Goal: Task Accomplishment & Management: Manage account settings

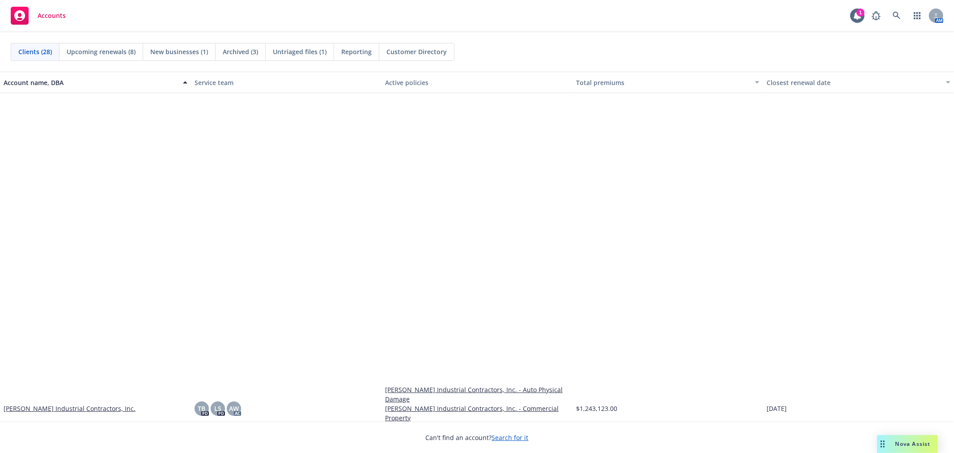
scroll to position [397, 0]
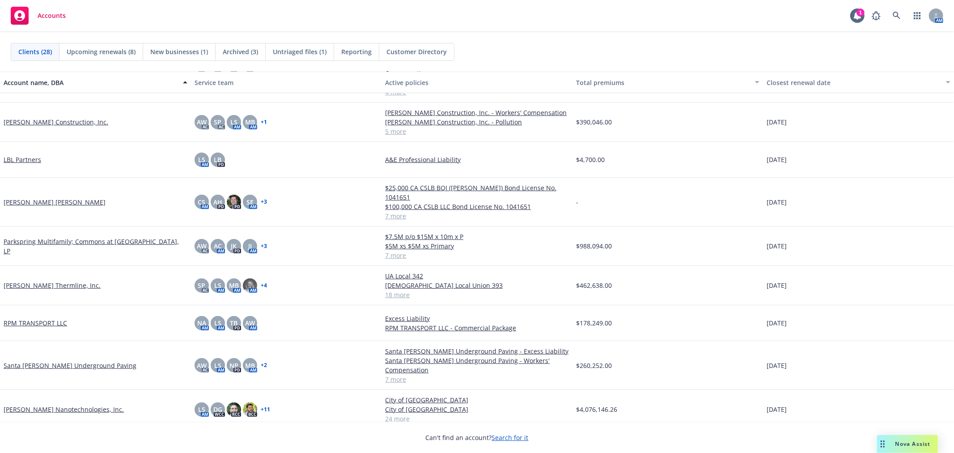
click at [43, 360] on link "Santa [PERSON_NAME] Underground Paving" at bounding box center [70, 364] width 133 height 9
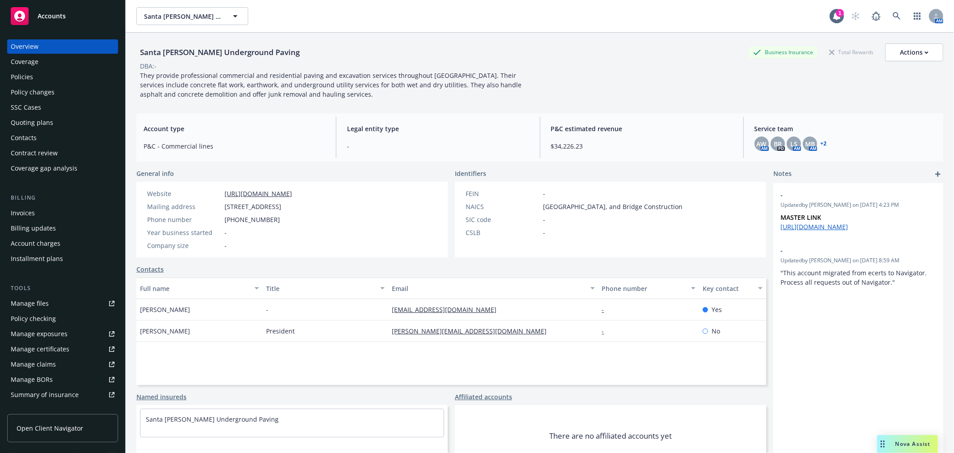
click at [42, 71] on div "Policies" at bounding box center [63, 77] width 104 height 14
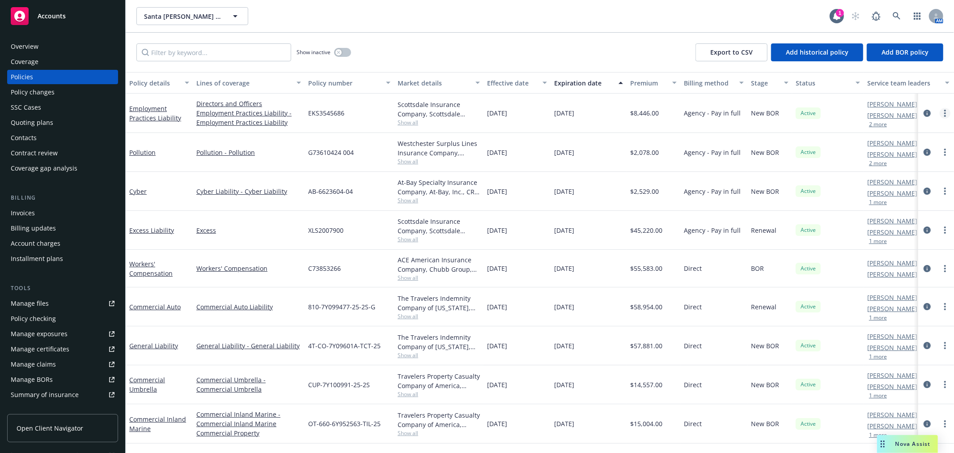
click at [945, 113] on circle "more" at bounding box center [945, 113] width 2 height 2
click at [910, 147] on link "Renew with incumbent" at bounding box center [897, 149] width 105 height 18
select select "12"
select select "CA"
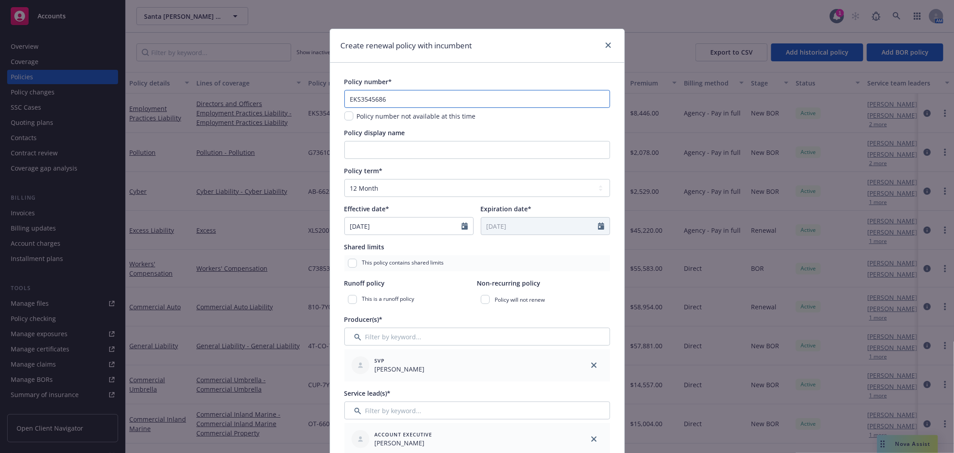
click at [413, 101] on input "EKS3545686" at bounding box center [477, 99] width 266 height 18
paste input "91132"
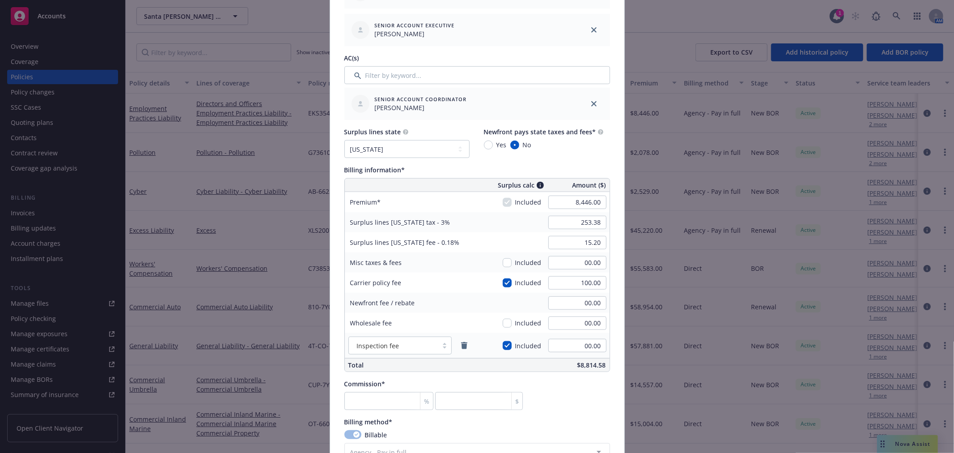
scroll to position [447, 0]
type input "EKS3591132"
click at [585, 203] on input "8,446.00" at bounding box center [577, 201] width 58 height 13
type input "9,353.00"
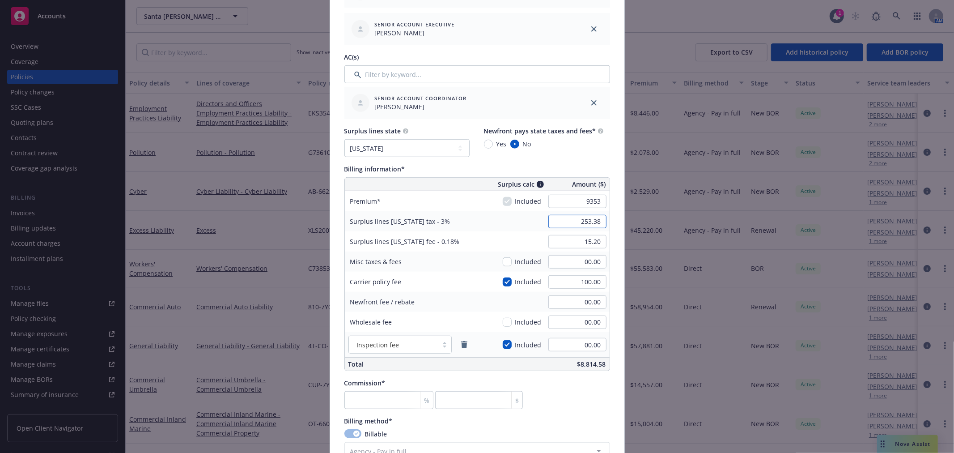
type input "283.59"
type input "17.02"
click at [586, 280] on input "100.00" at bounding box center [577, 281] width 58 height 13
type input "280.59"
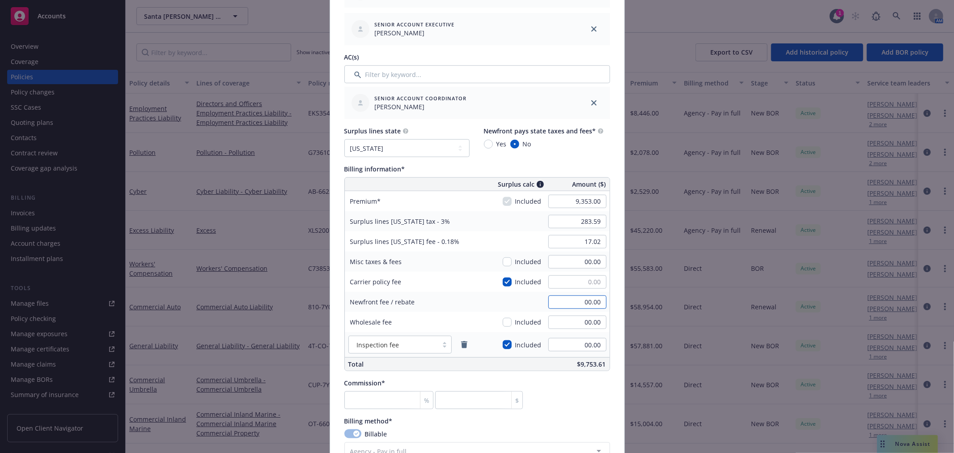
type input "16.84"
type input "00.00"
click at [589, 303] on input "00.00" at bounding box center [577, 301] width 58 height 13
click at [579, 325] on input "00.00" at bounding box center [577, 321] width 58 height 13
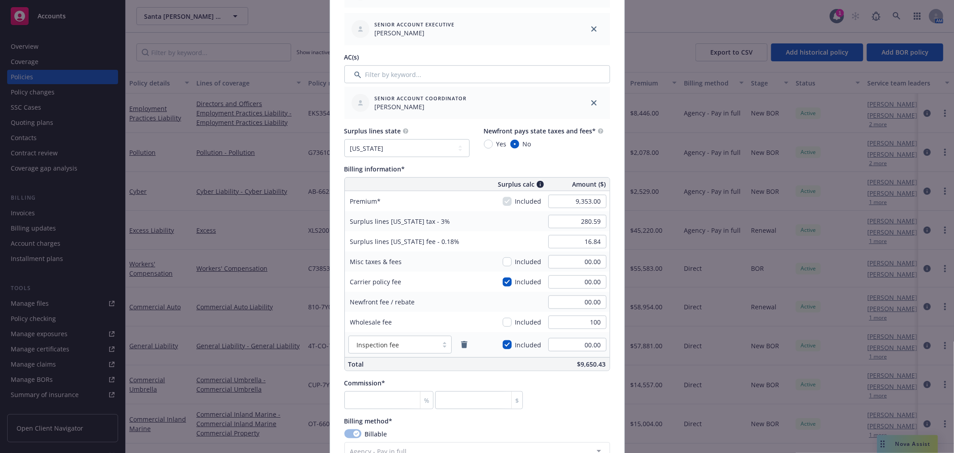
type input "100.00"
click at [594, 346] on input "00.00" at bounding box center [577, 344] width 58 height 13
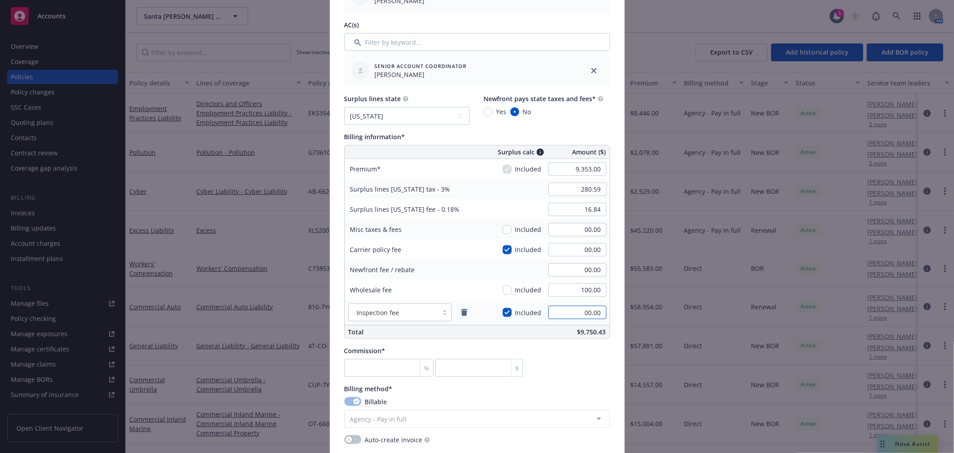
scroll to position [497, 0]
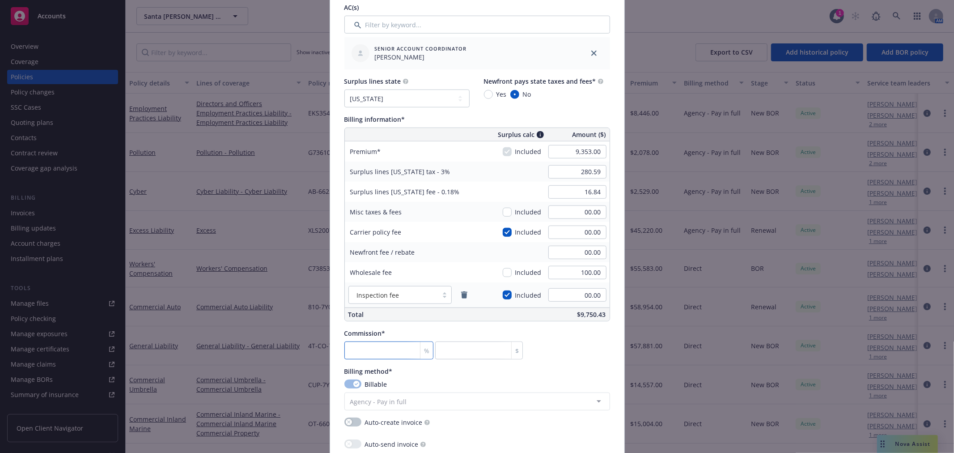
click at [399, 350] on input "number" at bounding box center [388, 350] width 89 height 18
type input "1"
type input "93.53"
type input "12"
type input "1122.36"
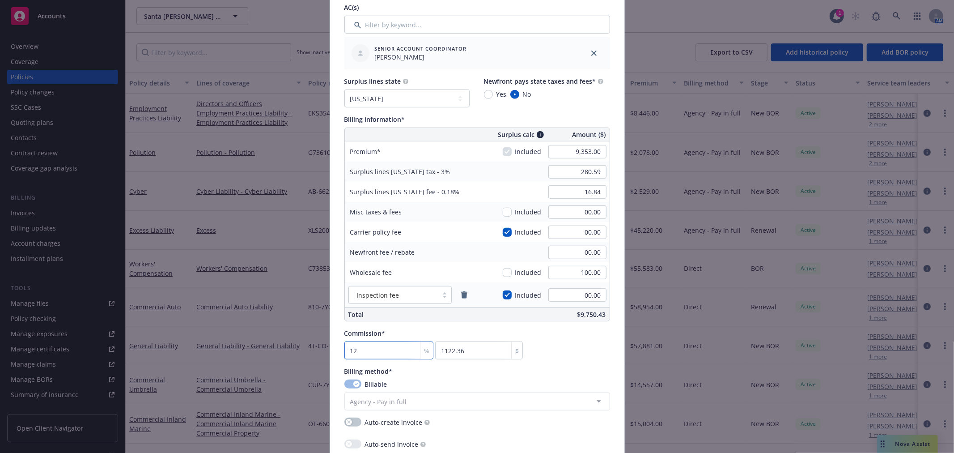
type input "12"
click at [577, 354] on div "Commission* 12 % 1122.36 $" at bounding box center [477, 343] width 266 height 31
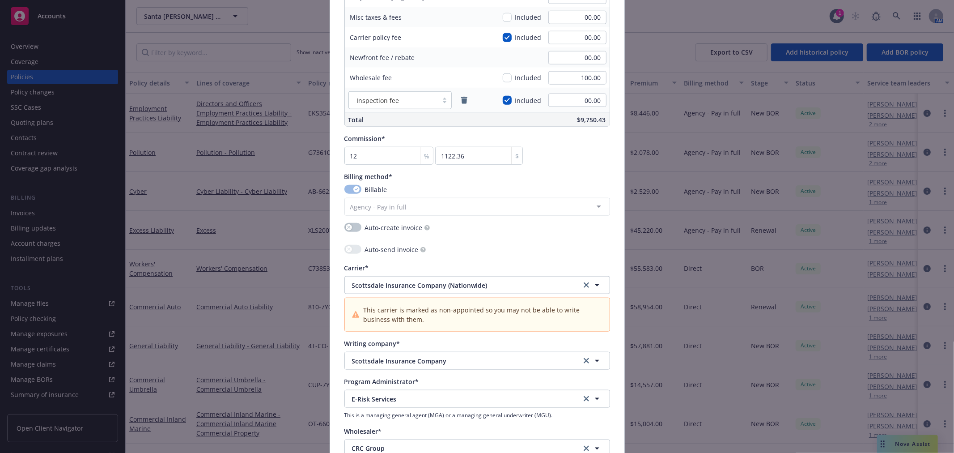
scroll to position [695, 0]
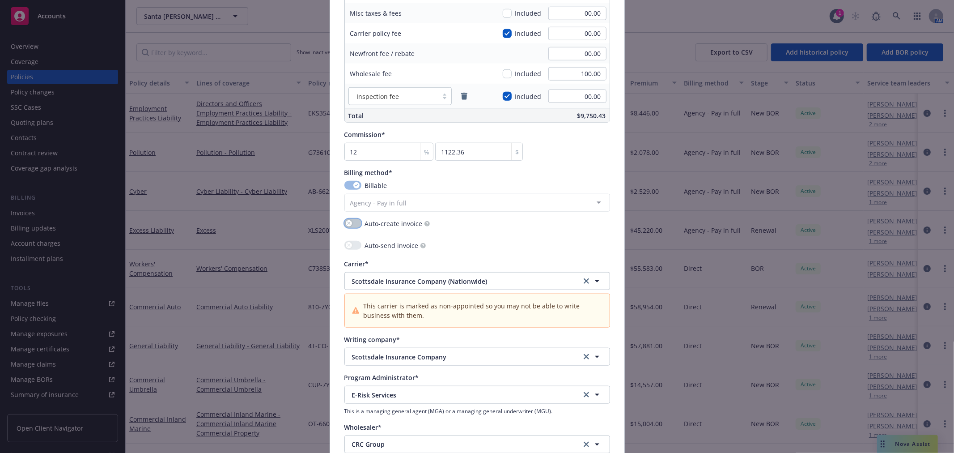
click at [344, 223] on button "button" at bounding box center [352, 223] width 17 height 9
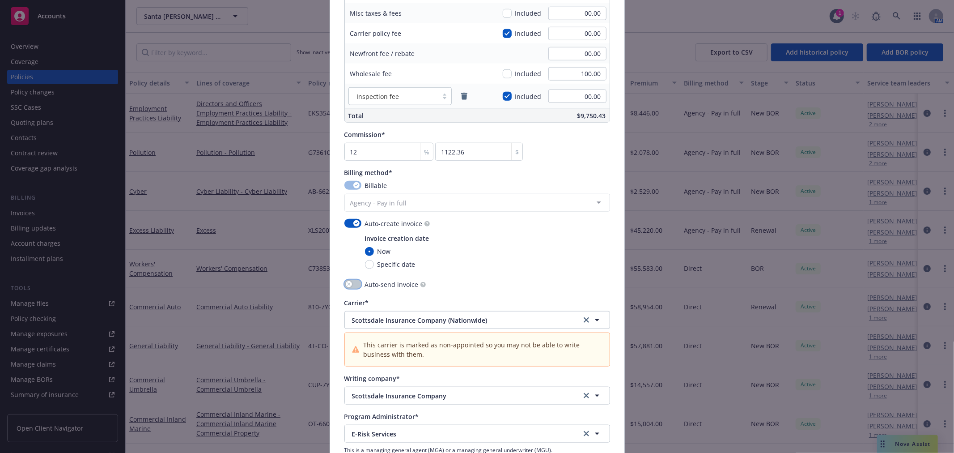
click at [348, 282] on button "button" at bounding box center [352, 284] width 17 height 9
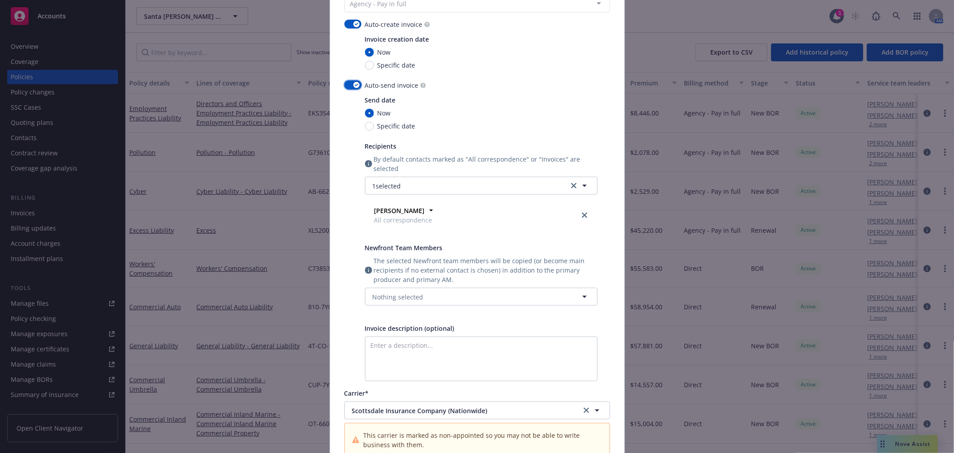
scroll to position [944, 0]
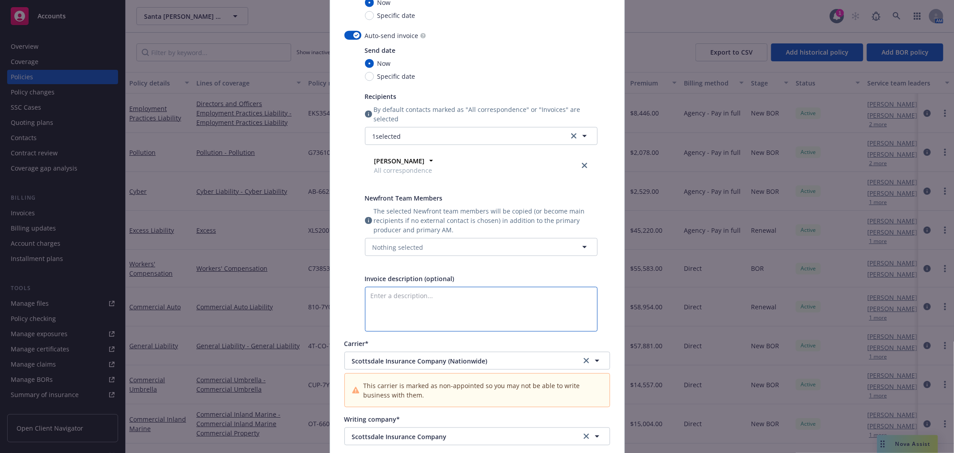
click at [447, 297] on textarea "Enter a description..." at bounding box center [481, 309] width 233 height 45
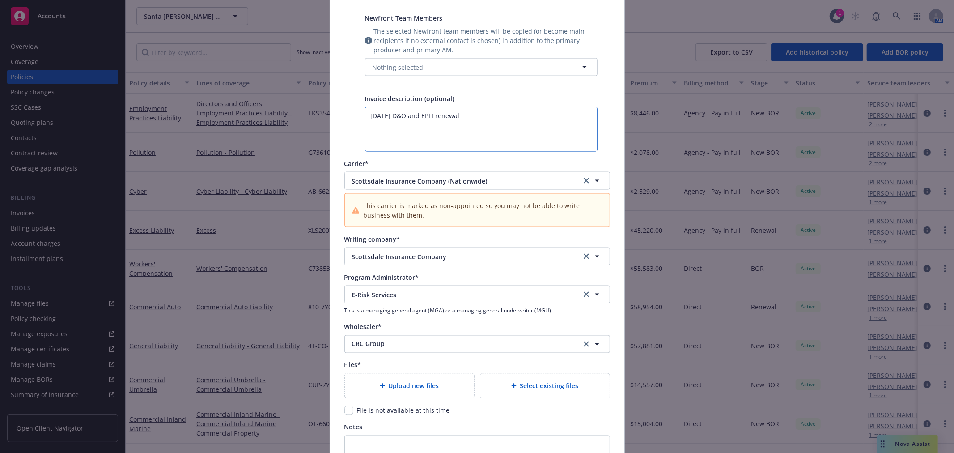
scroll to position [1192, 0]
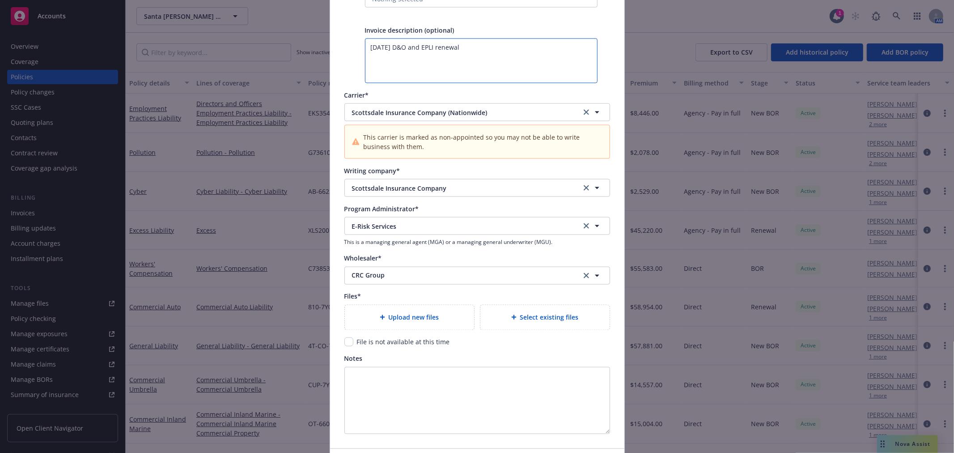
type textarea "10/11/2025 D&O and EPLI renewal"
click at [482, 255] on div "Wholesaler*" at bounding box center [477, 258] width 266 height 9
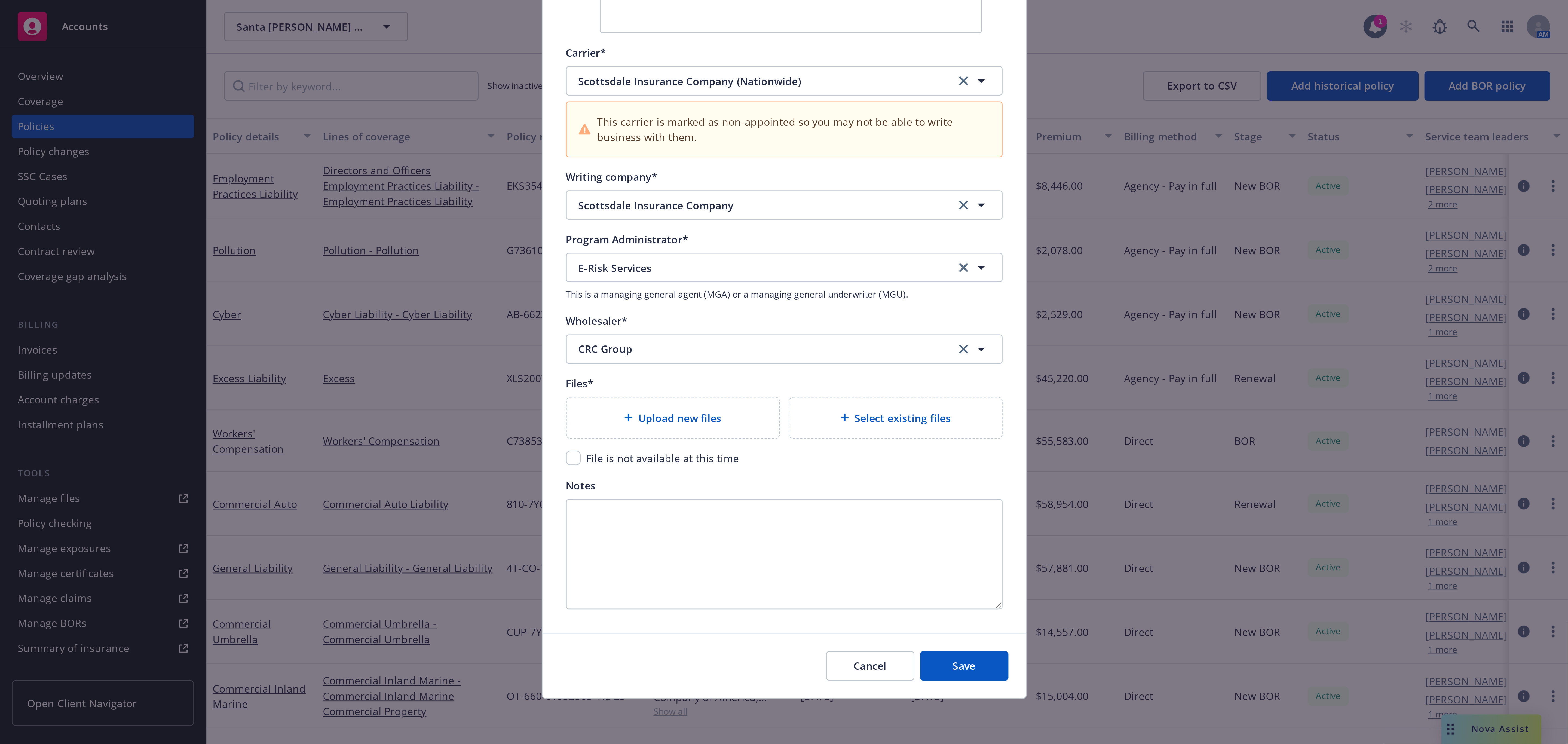
scroll to position [765, 0]
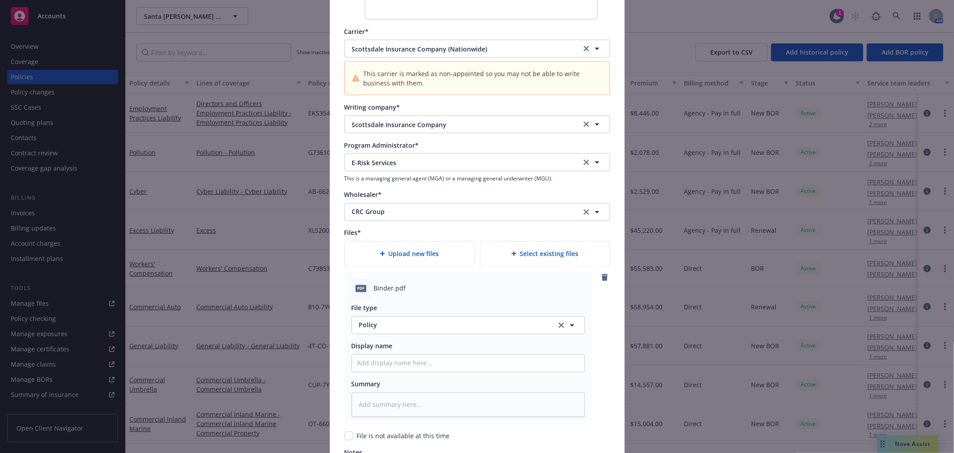
type textarea "x"
click at [391, 323] on span "Policy" at bounding box center [452, 324] width 187 height 9
type input "binder"
click at [411, 279] on div "Binder" at bounding box center [468, 276] width 222 height 13
click at [386, 355] on input "Policy display name" at bounding box center [468, 363] width 233 height 17
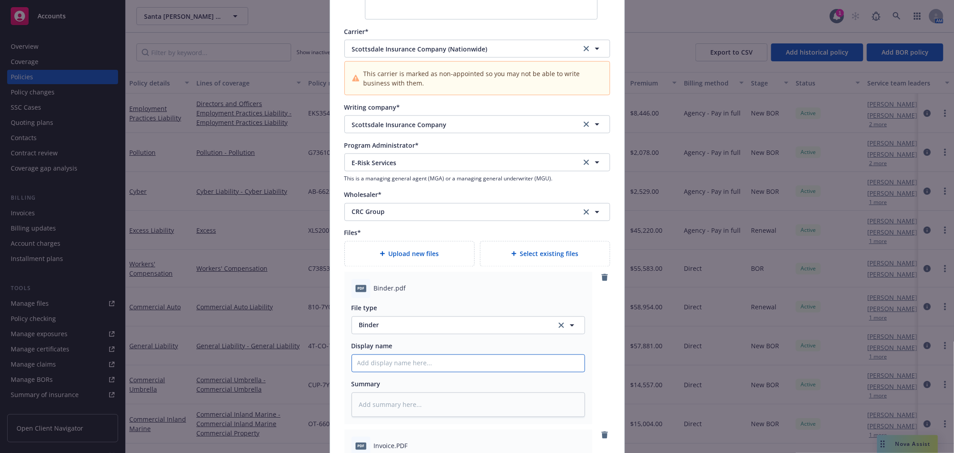
type textarea "x"
type input "2"
type textarea "x"
type input "20"
type textarea "x"
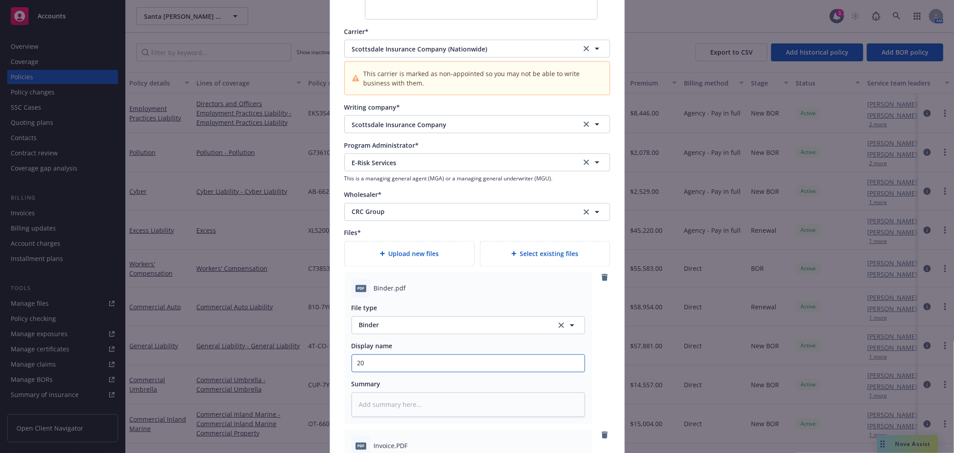
type input "202"
type textarea "x"
type input "2025"
type textarea "x"
type input "2025"
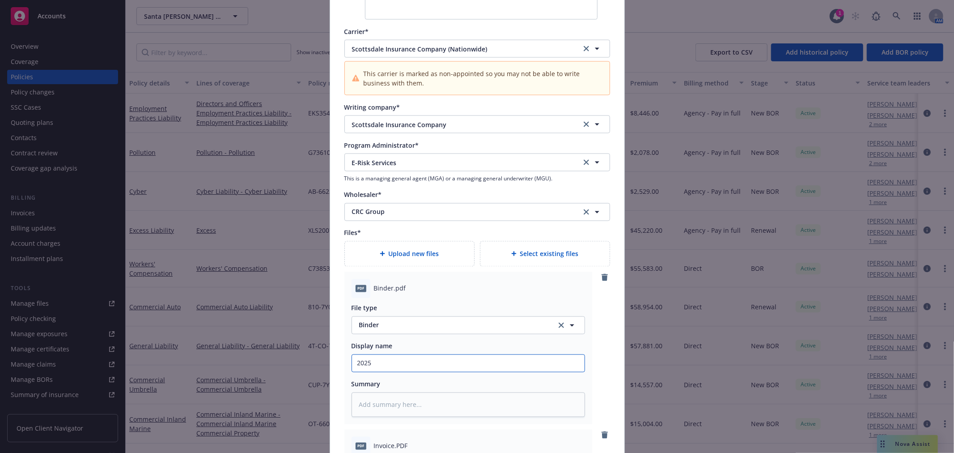
type textarea "x"
type input "2025 1"
type textarea "x"
type input "2025 10"
type textarea "x"
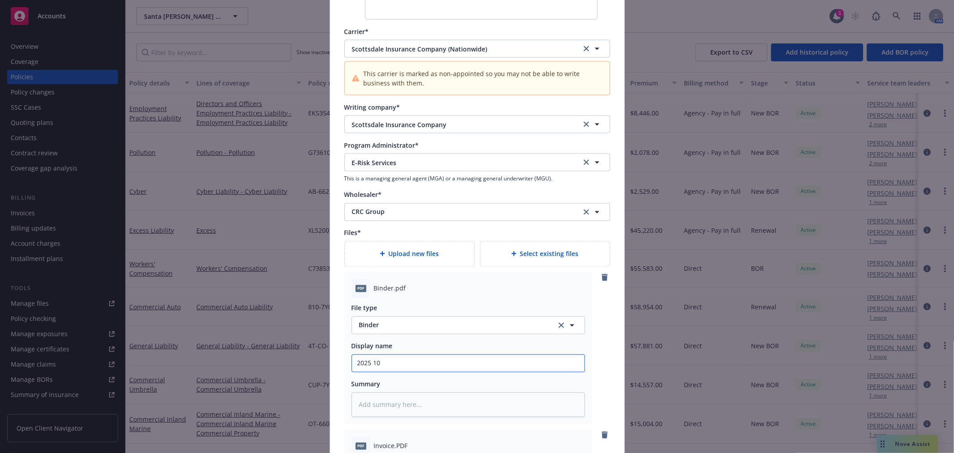
type input "2025 10"
type textarea "x"
type input "2025 10 E"
type textarea "x"
type input "2025 10 EP"
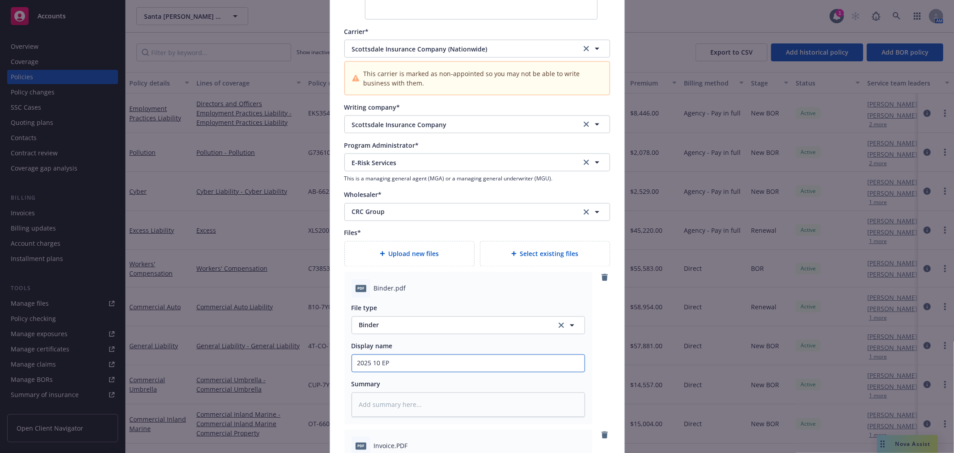
type textarea "x"
type input "2025 10 EPL"
type textarea "x"
type input "2025 10 EPL D"
type textarea "x"
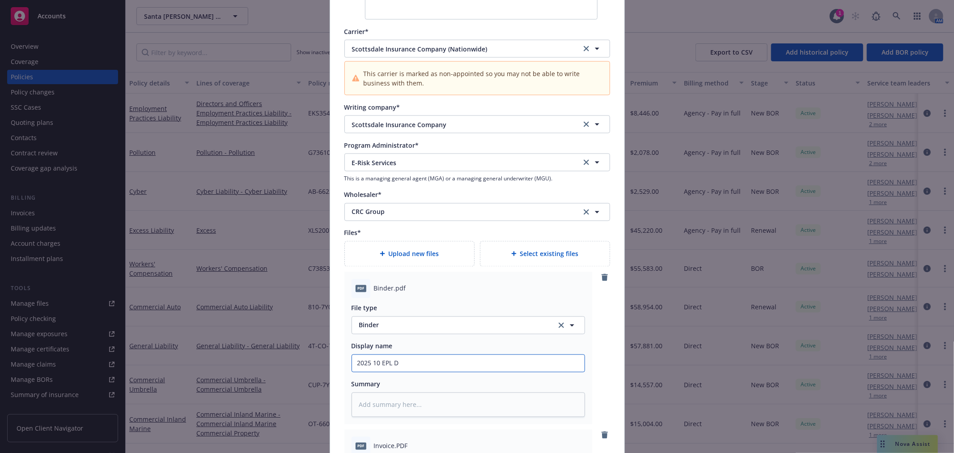
type input "2025 10 EPL D*"
type textarea "x"
type input "2025 10 EPL D*P"
type textarea "x"
type input "2025 10 EPL D*"
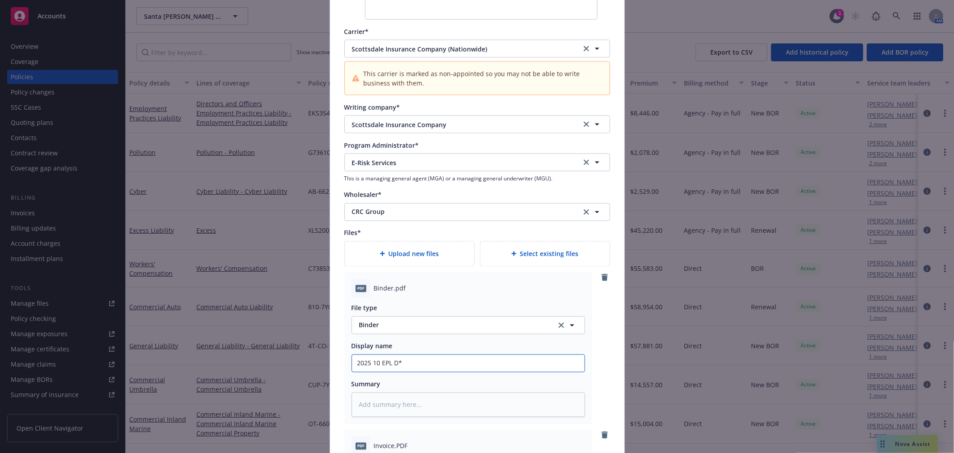
type textarea "x"
type input "2025 10 EPL D"
type textarea "x"
type input "2025 10 EPL D*"
type textarea "x"
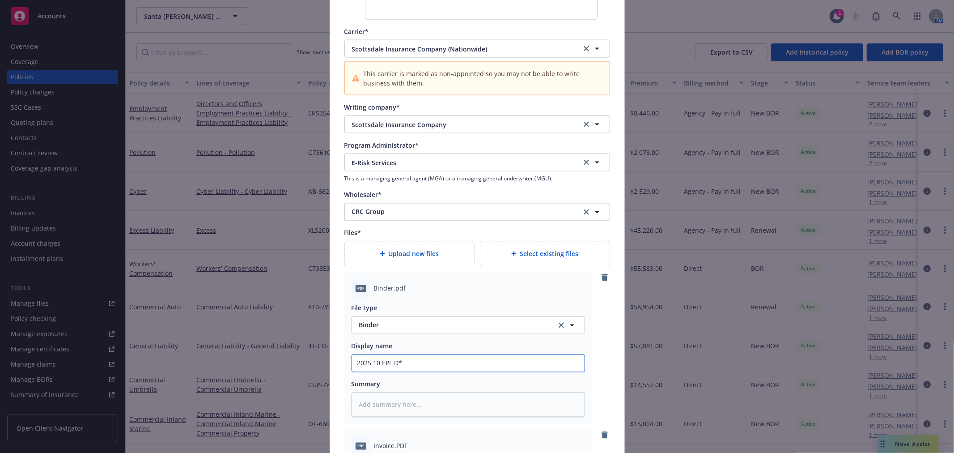
type input "2025 10 EPL D"
type textarea "x"
type input "2025 10 EPL D&"
type textarea "x"
type input "2025 10 EPL D&"
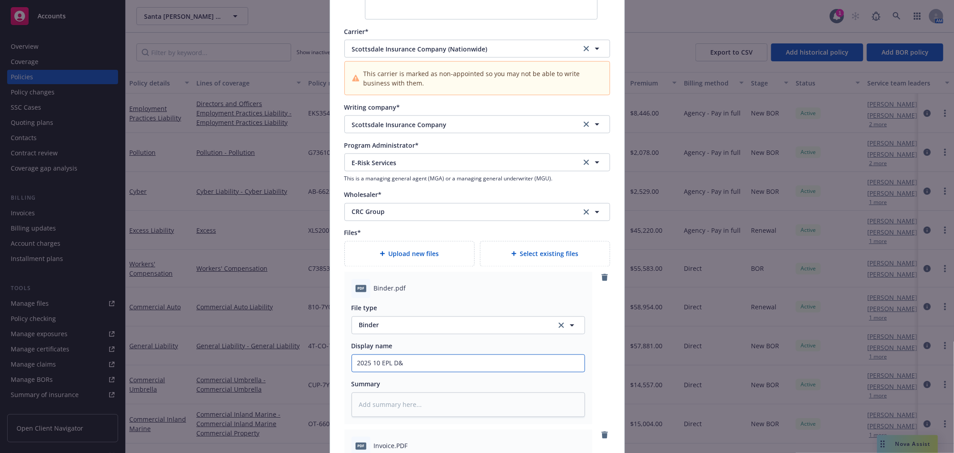
type textarea "x"
type input "2025 10 EPL D&O"
type textarea "x"
type input "2025 10 EPL D&O"
type textarea "x"
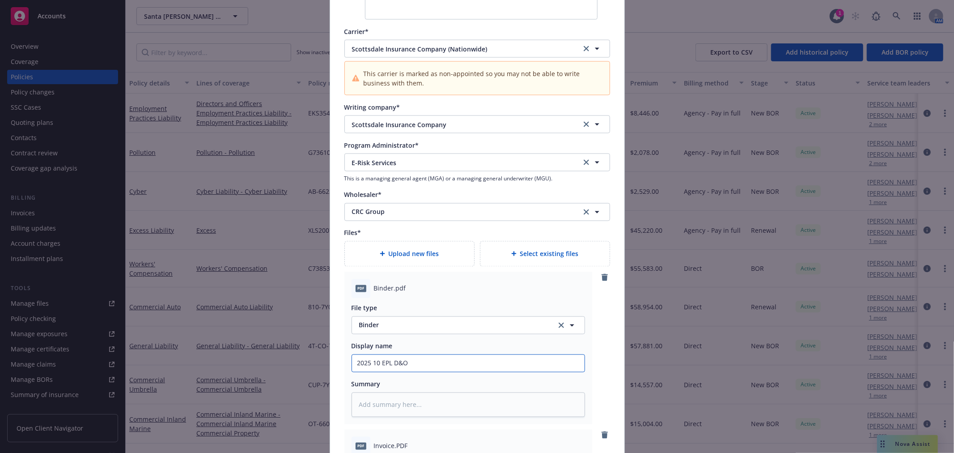
type input "2025 10 EPL D&O B"
type textarea "x"
type input "2025 10 EPL D&O BI"
type textarea "x"
type input "2025 10 EPL D&O BIN"
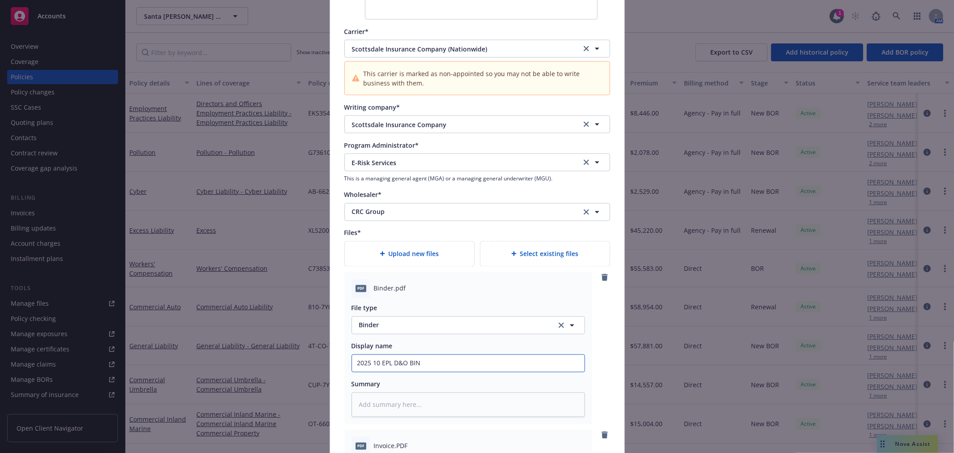
type textarea "x"
type input "2025 10 EPL D&O BIND"
type textarea "x"
type input "2025 10 EPL D&O BIND"
type textarea "x"
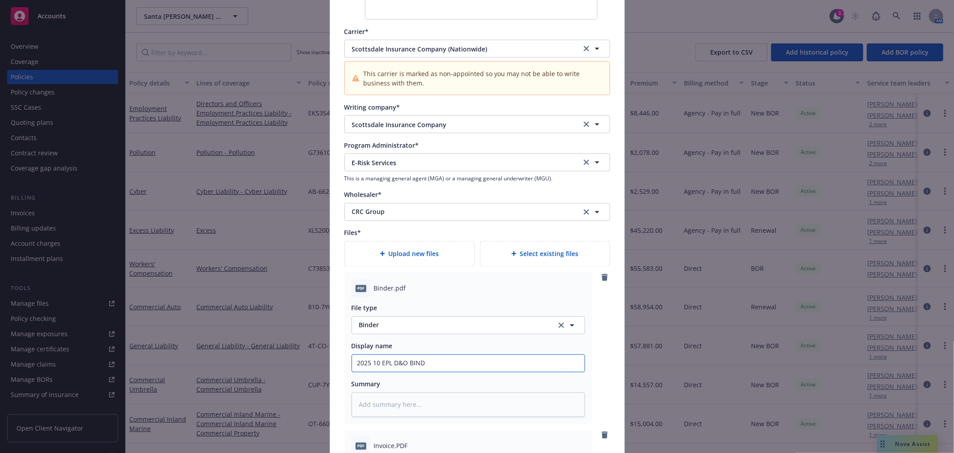
type input "2025 10 EPL D&O BIND B"
type textarea "x"
type input "2025 10 EPL D&O BIND Bi"
type textarea "x"
type input "2025 10 EPL D&O BIND Bin"
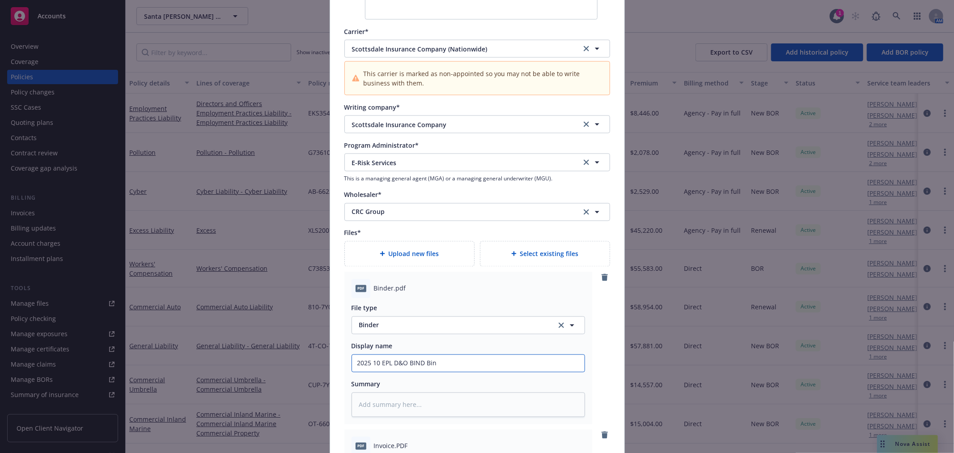
type textarea "x"
type input "2025 10 EPL D&O BIND Bind"
type textarea "x"
type input "2025 10 EPL D&O BIND Binde"
type textarea "x"
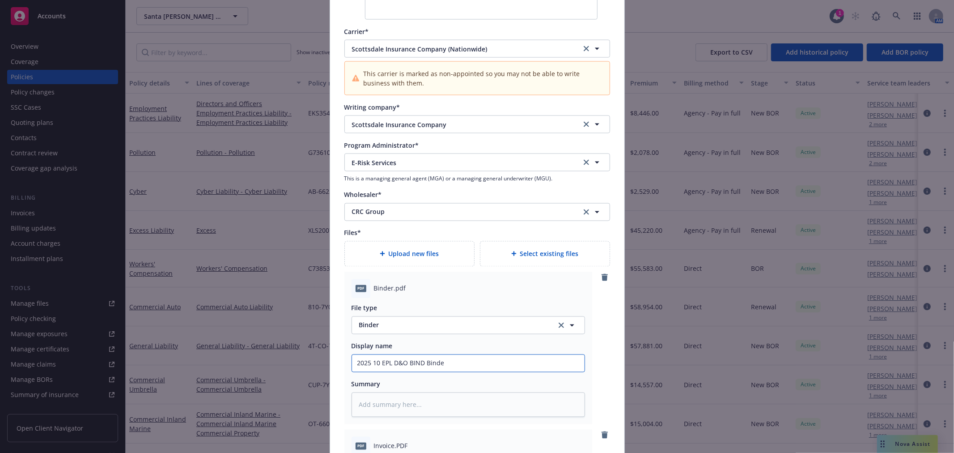
type input "2025 10 EPL D&O BIND Binder"
drag, startPoint x: 468, startPoint y: 367, endPoint x: 437, endPoint y: 364, distance: 30.9
click at [450, 366] on input "2025 10 EPL D&O BIND Binder" at bounding box center [468, 363] width 233 height 17
drag, startPoint x: 422, startPoint y: 363, endPoint x: 397, endPoint y: 350, distance: 28.2
click at [244, 352] on div "Create renewal policy with incumbent Policy number* EKS3591132 Policy number no…" at bounding box center [477, 226] width 954 height 453
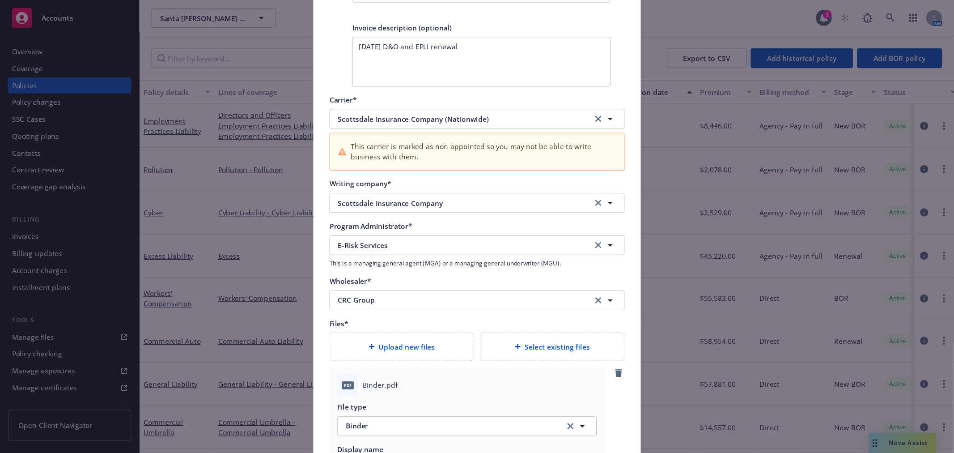
scroll to position [1216, 0]
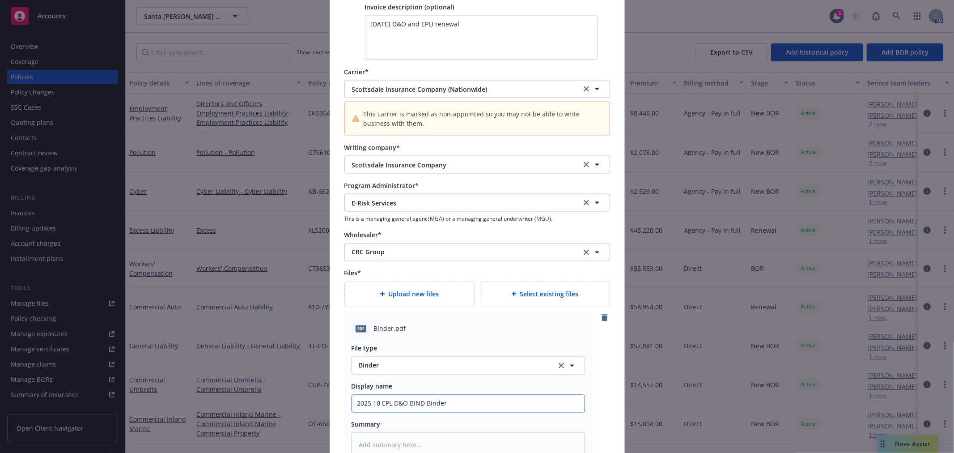
type textarea "x"
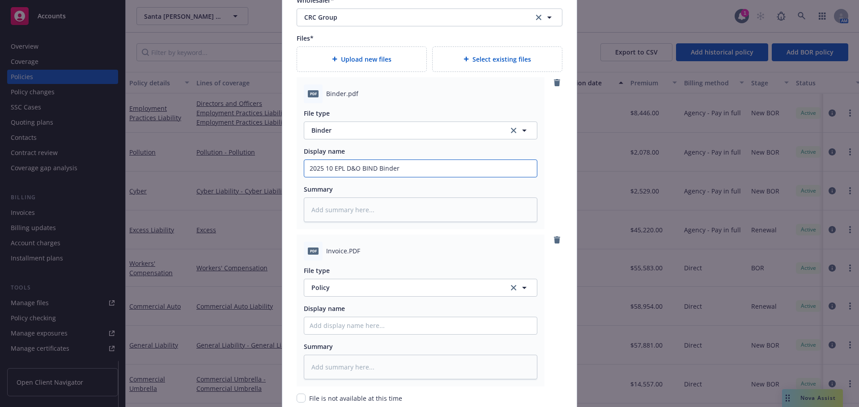
scroll to position [1529, 0]
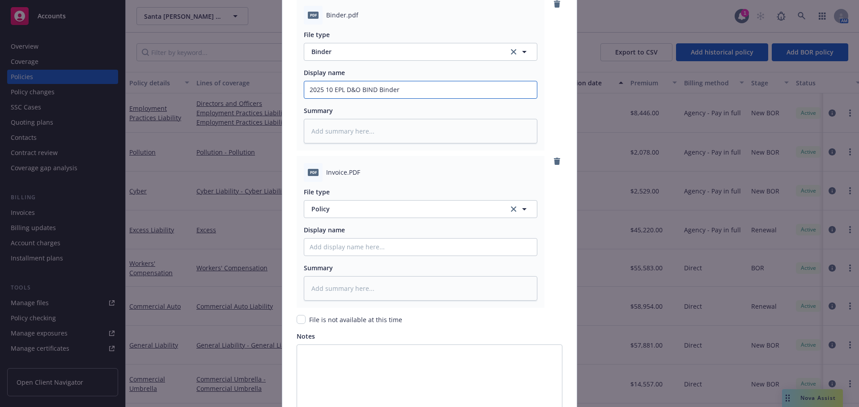
type input "2025 10 EPL D&O BIND Binder"
click at [344, 216] on button "Policy" at bounding box center [420, 209] width 233 height 18
type input "third"
click at [346, 242] on div "Invoice - Third Party" at bounding box center [420, 234] width 233 height 24
click at [345, 247] on input "Policy display name" at bounding box center [420, 247] width 233 height 17
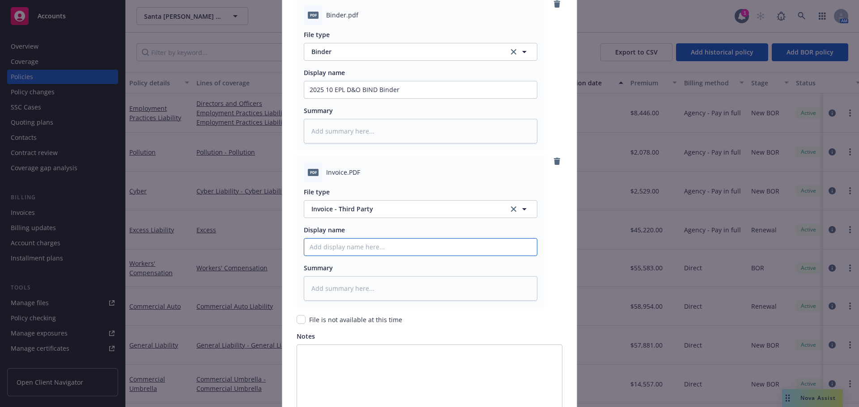
paste input "2025 10 EPL D&O BIND"
type textarea "x"
type input "2025 10 EPL D&O BIND"
drag, startPoint x: 360, startPoint y: 249, endPoint x: 491, endPoint y: 246, distance: 131.1
click at [486, 249] on input "2025 10 EPL D&O BIND" at bounding box center [420, 247] width 233 height 17
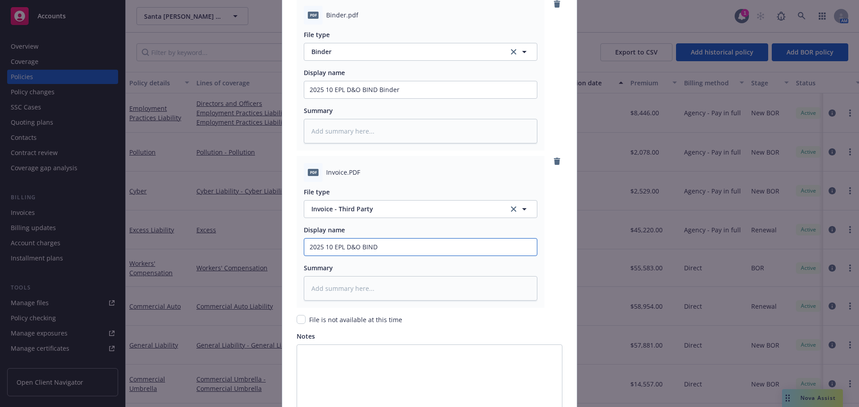
type textarea "x"
type input "2025 10 EPL D&O I"
type textarea "x"
type input "2025 10 EPL D&O IN"
type textarea "x"
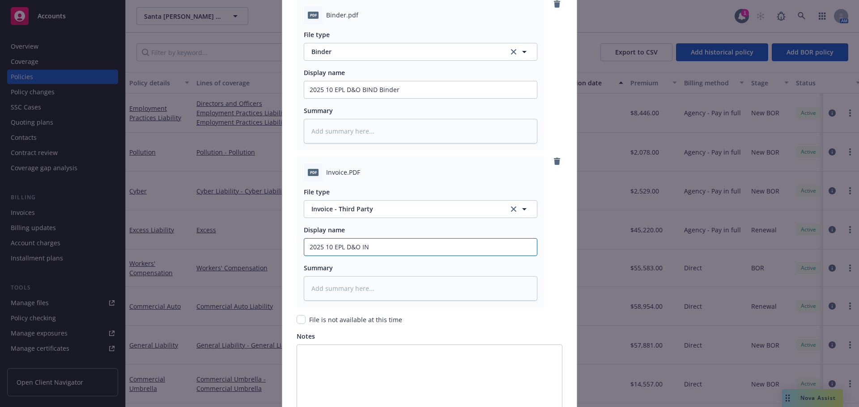
type input "2025 10 EPL D&O INV"
type textarea "x"
type input "2025 10 EPL D&O INV"
type textarea "x"
type input "2025 10 EPL D&O INV C"
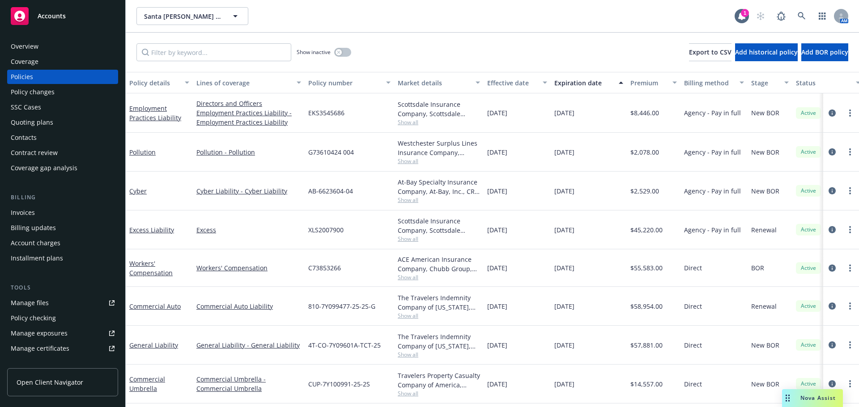
drag, startPoint x: 0, startPoint y: 0, endPoint x: 500, endPoint y: 51, distance: 502.1
click at [500, 51] on div "Show inactive Export to CSV Add historical policy Add BOR policy" at bounding box center [492, 52] width 733 height 39
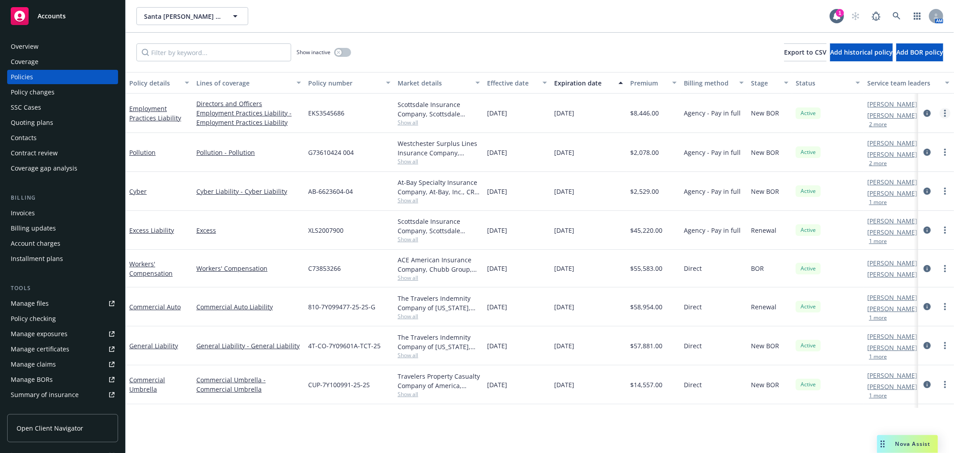
drag, startPoint x: 936, startPoint y: 105, endPoint x: 936, endPoint y: 112, distance: 6.8
click at [858, 106] on div at bounding box center [936, 112] width 36 height 39
click at [858, 112] on icon "more" at bounding box center [945, 113] width 2 height 7
click at [858, 149] on link "Renew with incumbent" at bounding box center [890, 149] width 105 height 18
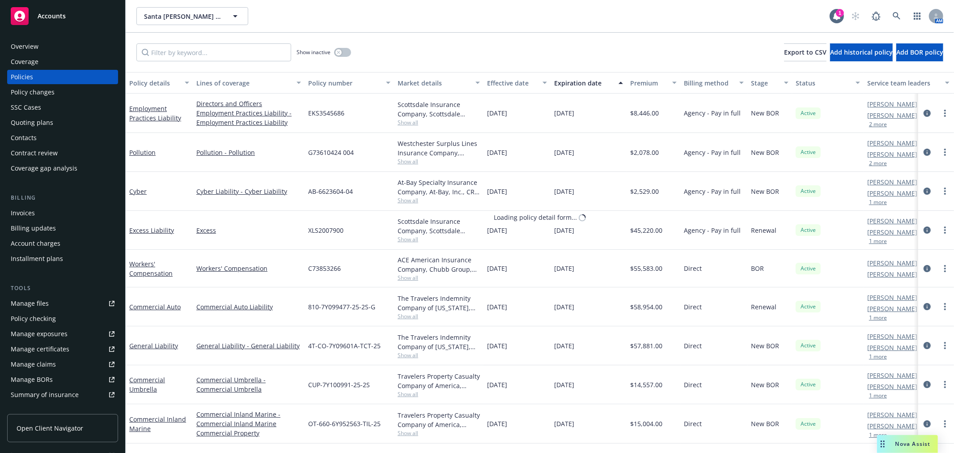
select select "12"
select select "CA"
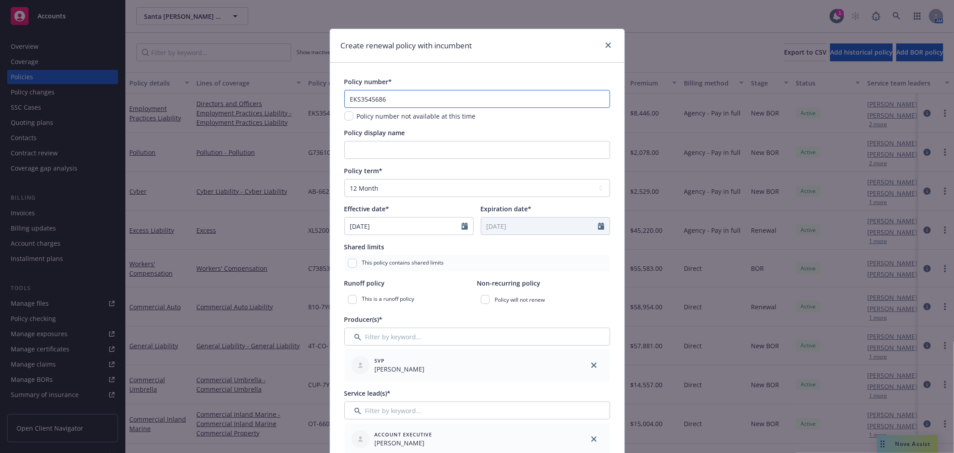
drag, startPoint x: 383, startPoint y: 100, endPoint x: 264, endPoint y: 82, distance: 120.3
click at [264, 82] on div "Create renewal policy with incumbent Policy number* EKS3545686 Policy number no…" at bounding box center [477, 226] width 954 height 453
click at [356, 102] on input "EKS3545686" at bounding box center [477, 99] width 266 height 18
drag, startPoint x: 358, startPoint y: 98, endPoint x: 455, endPoint y: 90, distance: 97.4
click at [445, 96] on input "EKS3545686" at bounding box center [477, 99] width 266 height 18
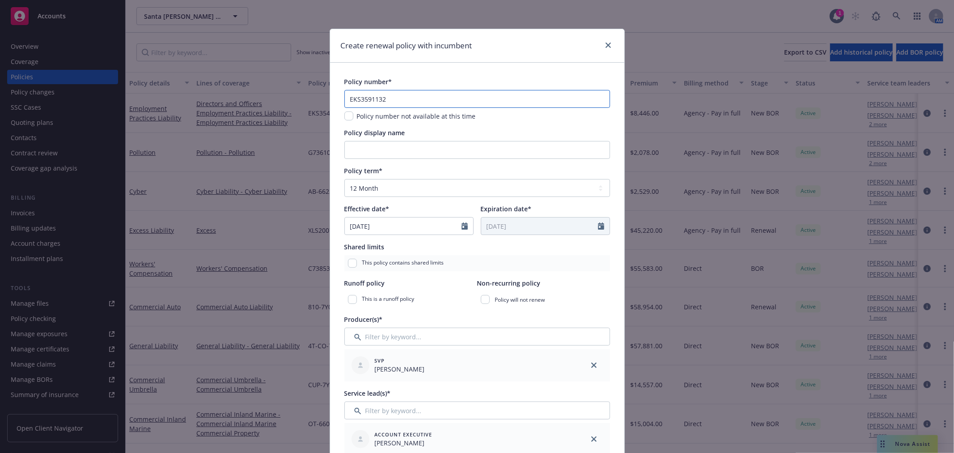
type input "EKS3591132"
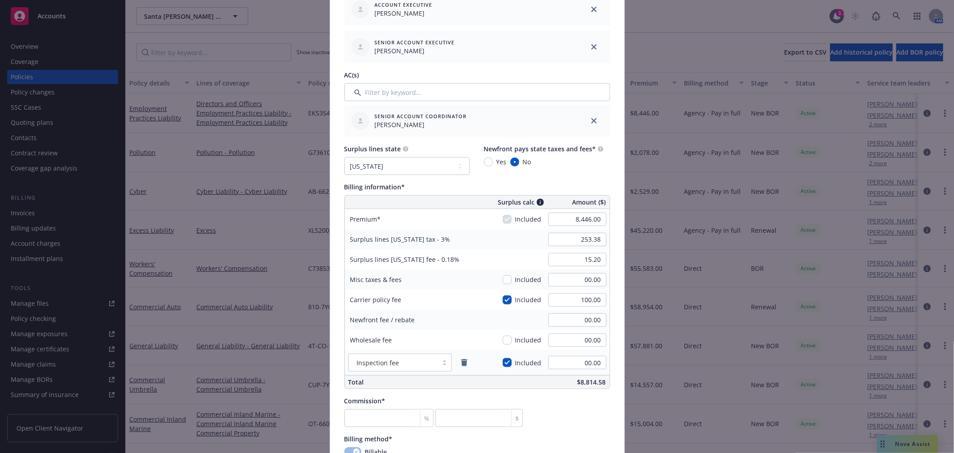
scroll to position [447, 0]
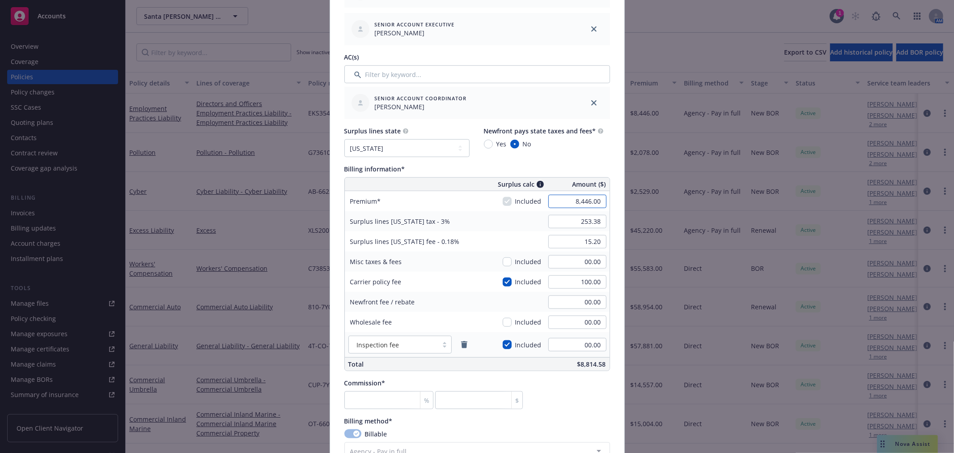
click at [589, 200] on input "8,446.00" at bounding box center [577, 201] width 58 height 13
click at [504, 280] on input "checkbox" at bounding box center [507, 281] width 9 height 9
checkbox input "false"
click at [582, 205] on input "8,446.00" at bounding box center [577, 201] width 58 height 13
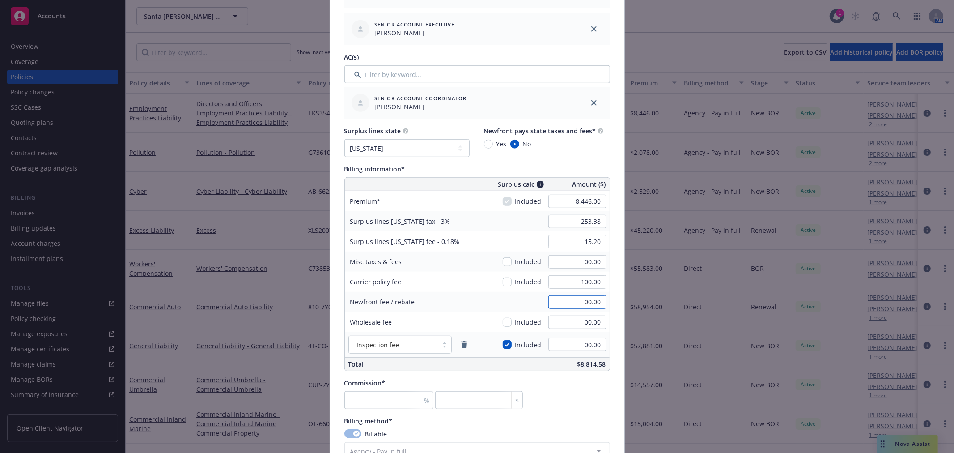
click at [583, 304] on input "00.00" at bounding box center [577, 301] width 58 height 13
click at [578, 317] on input "00.00" at bounding box center [577, 321] width 58 height 13
type input "100.00"
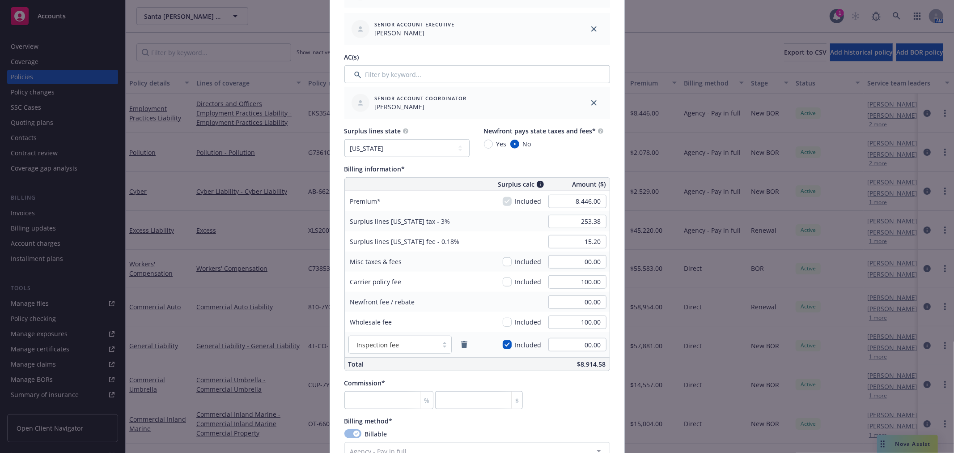
click at [602, 280] on div "100.00" at bounding box center [577, 282] width 64 height 20
click at [593, 279] on input "100.00" at bounding box center [577, 281] width 58 height 13
type input "00.00"
click at [583, 206] on input "8,446.00" at bounding box center [577, 201] width 58 height 13
type input "9,353.00"
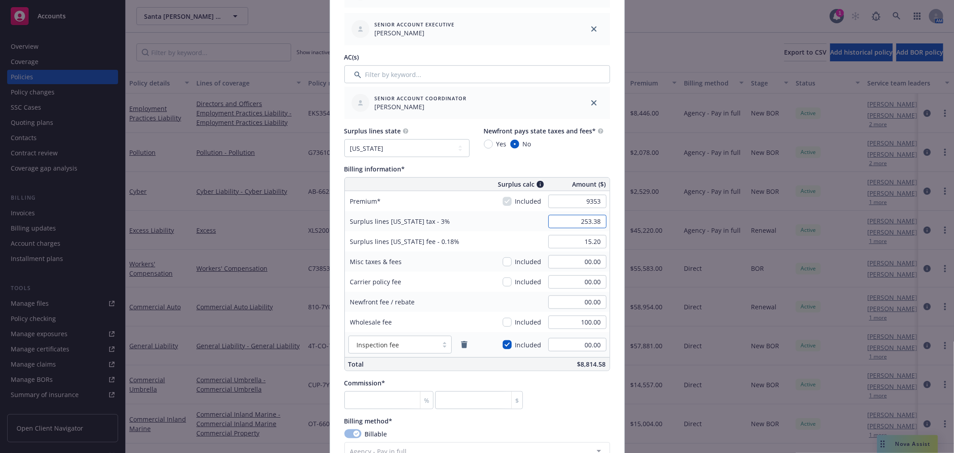
type input "280.59"
type input "16.84"
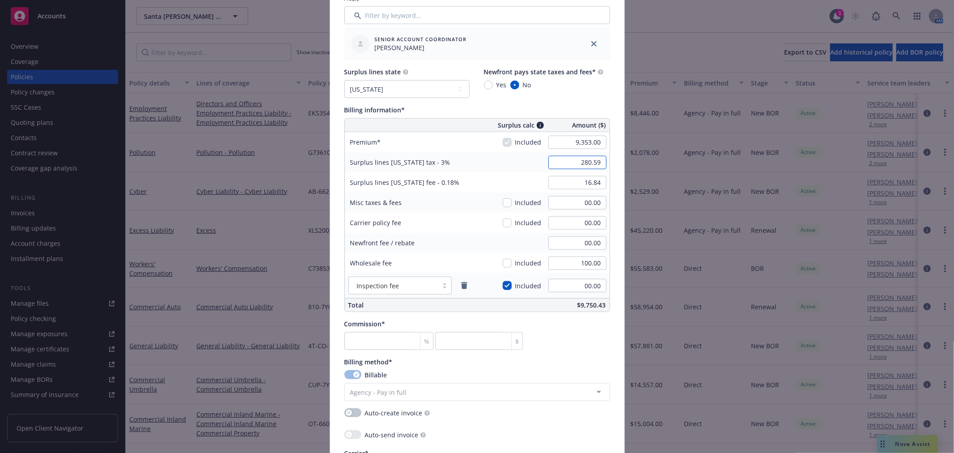
scroll to position [695, 0]
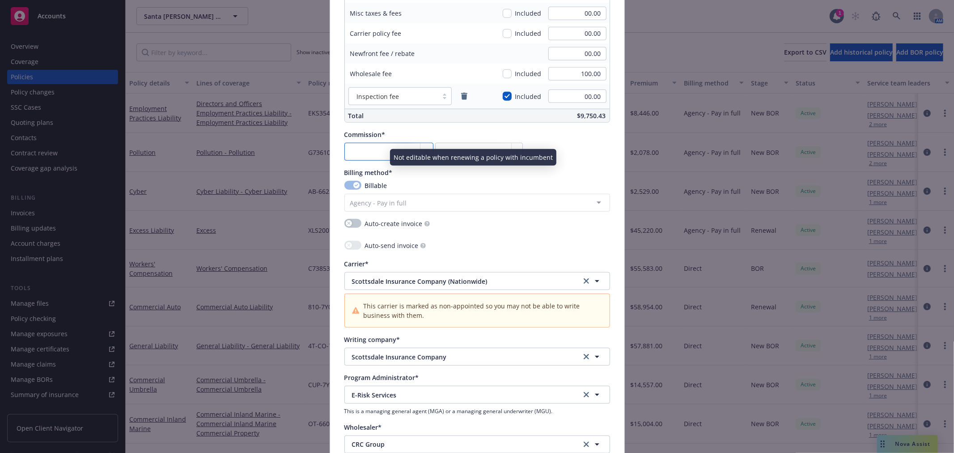
click at [386, 153] on input "number" at bounding box center [388, 152] width 89 height 18
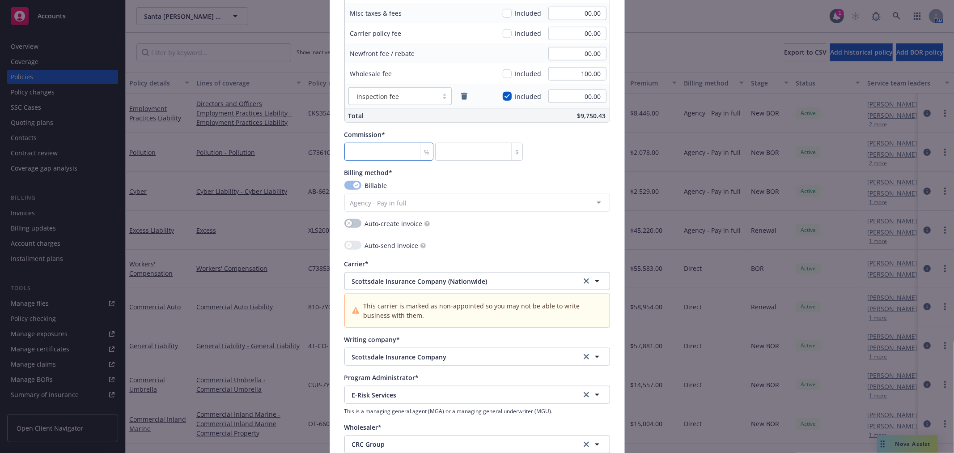
type input "1"
type input "93.53"
type input "12"
type input "1122.36"
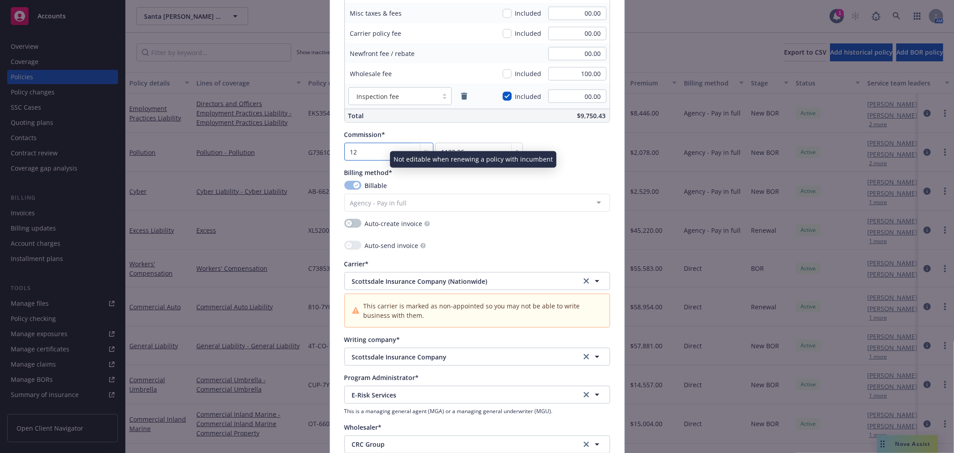
type input "12"
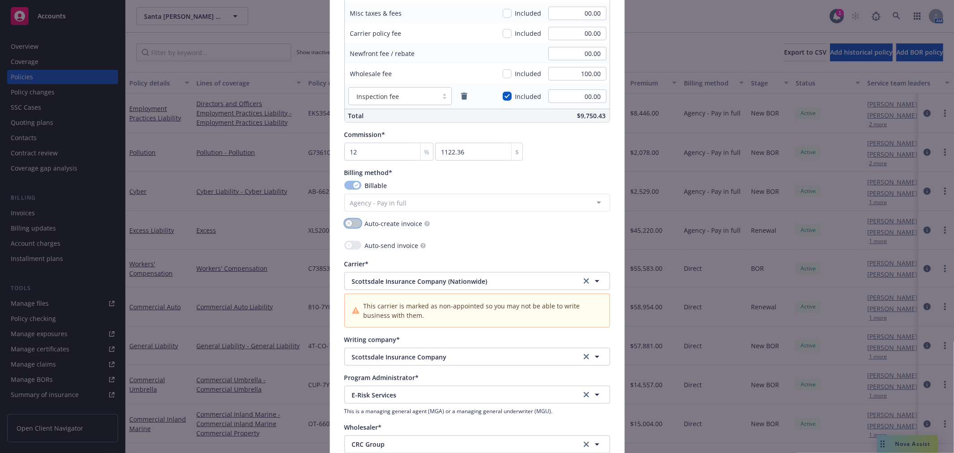
drag, startPoint x: 355, startPoint y: 220, endPoint x: 351, endPoint y: 234, distance: 14.8
click at [355, 220] on button "button" at bounding box center [352, 223] width 17 height 9
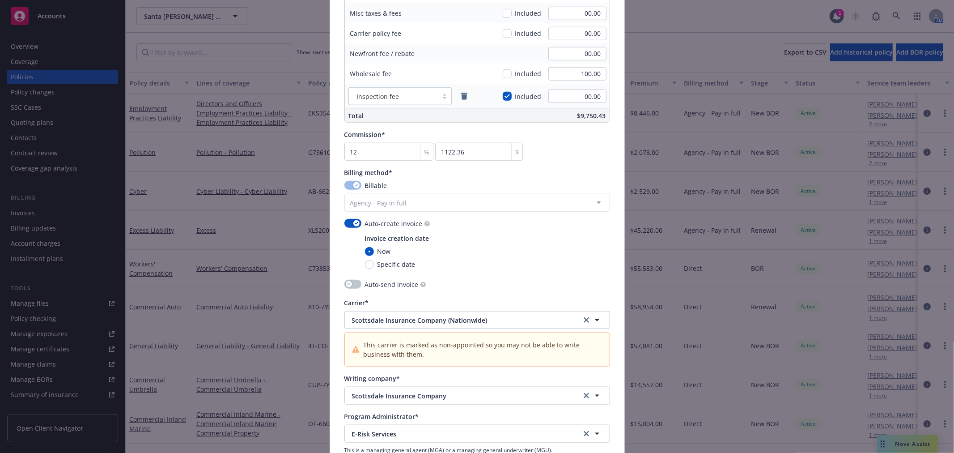
click at [348, 289] on div at bounding box center [352, 285] width 17 height 11
click at [348, 284] on button "button" at bounding box center [352, 284] width 17 height 9
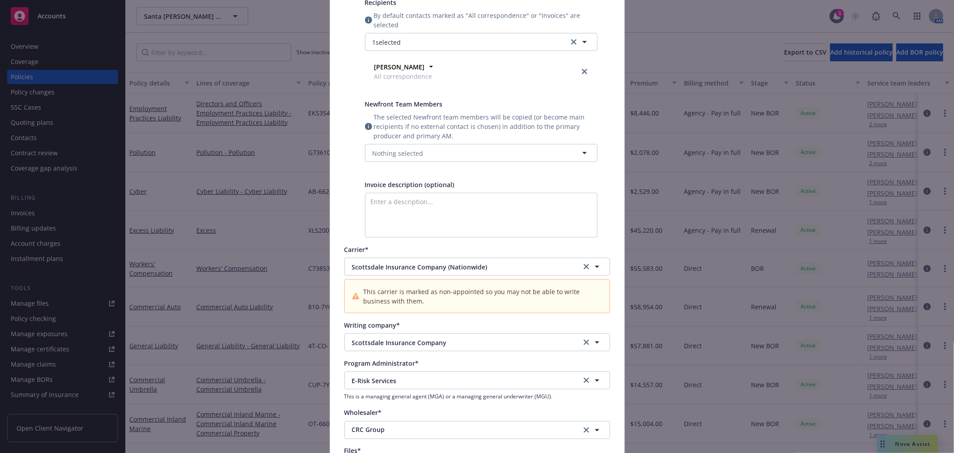
scroll to position [1043, 0]
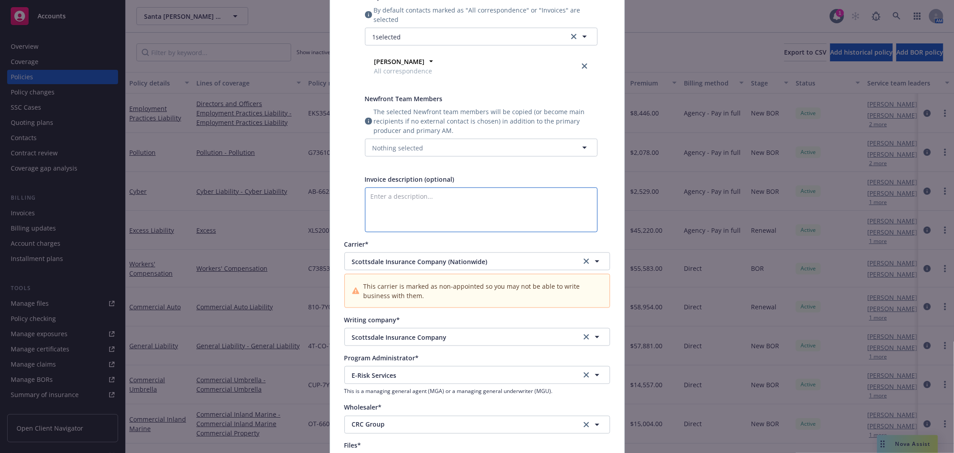
click at [428, 199] on textarea "Enter a description..." at bounding box center [481, 209] width 233 height 45
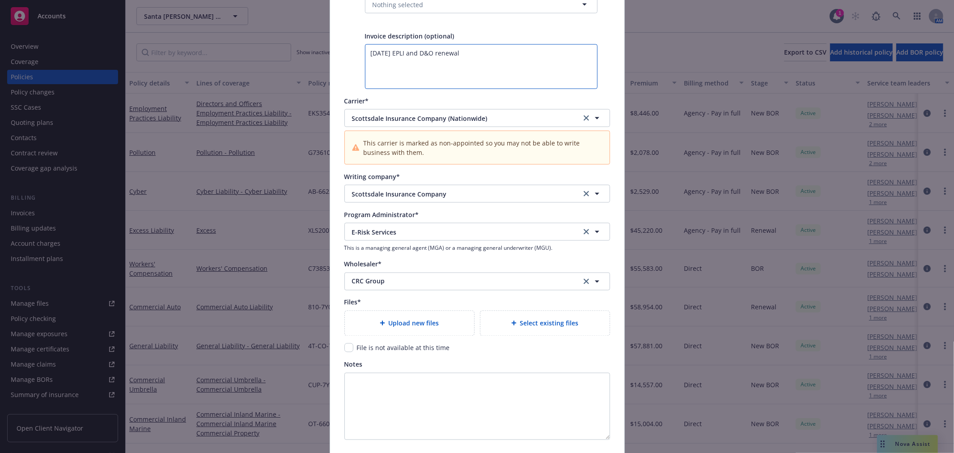
scroll to position [1256, 0]
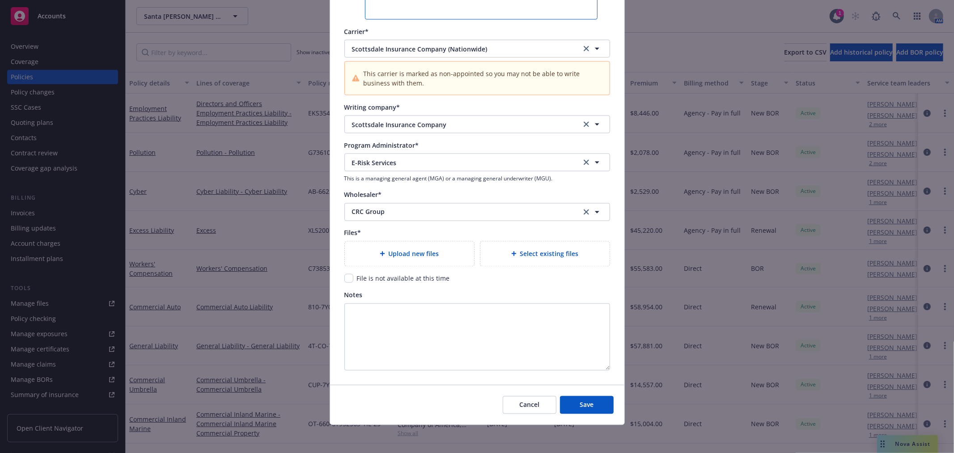
type textarea "[DATE] EPLI and D&O renewal"
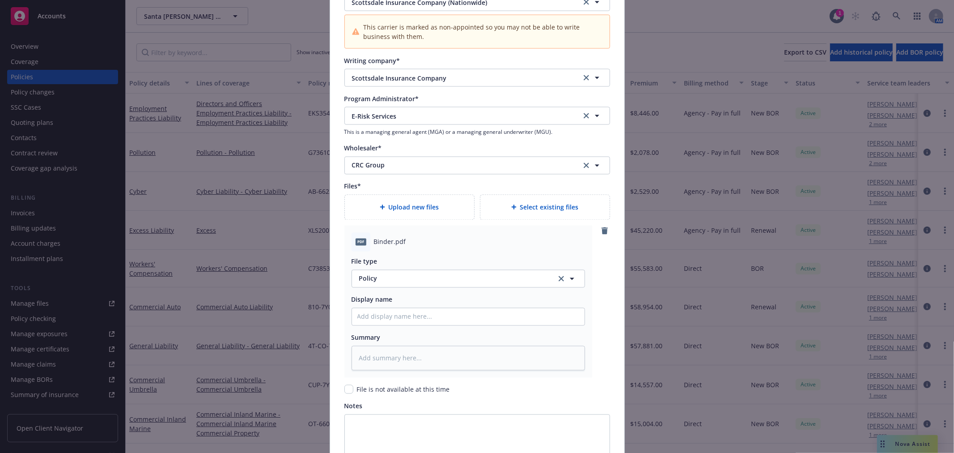
scroll to position [1414, 0]
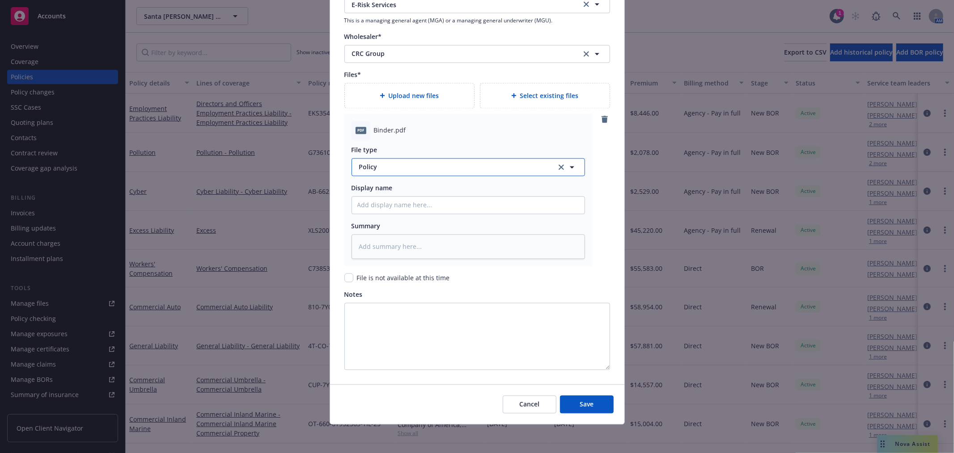
click at [383, 174] on button "Policy" at bounding box center [468, 167] width 233 height 18
type input "binder"
click at [377, 185] on div "Binder" at bounding box center [369, 191] width 25 height 13
click at [380, 201] on input "Policy display name" at bounding box center [468, 205] width 233 height 17
type textarea "x"
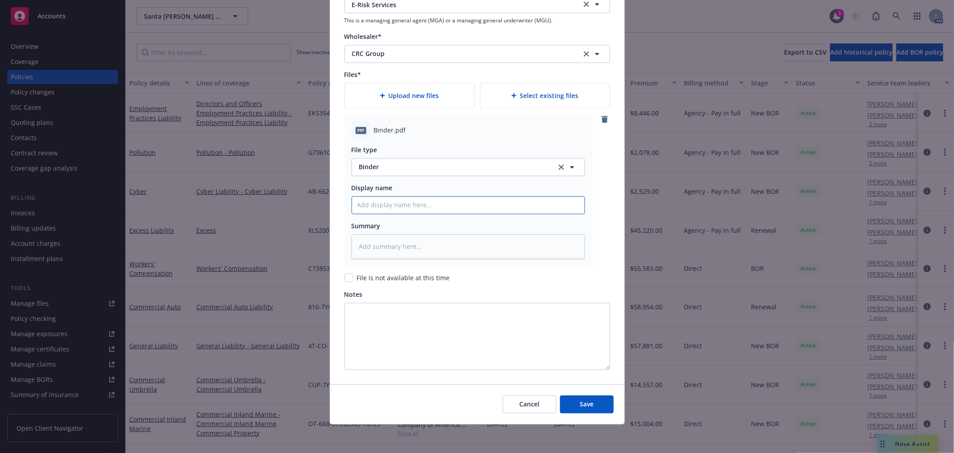
type input "2"
type textarea "x"
type input "20"
type textarea "x"
type input "202"
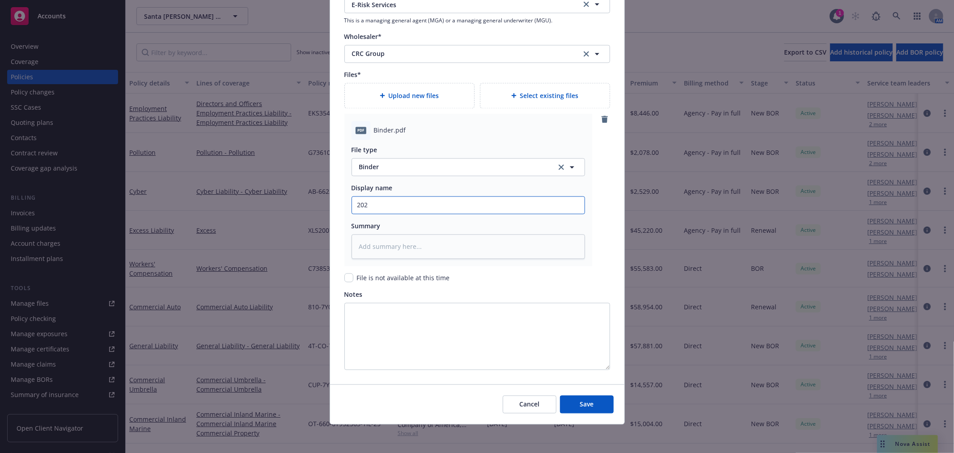
type textarea "x"
type input "2025"
type textarea "x"
type input "2025"
type textarea "x"
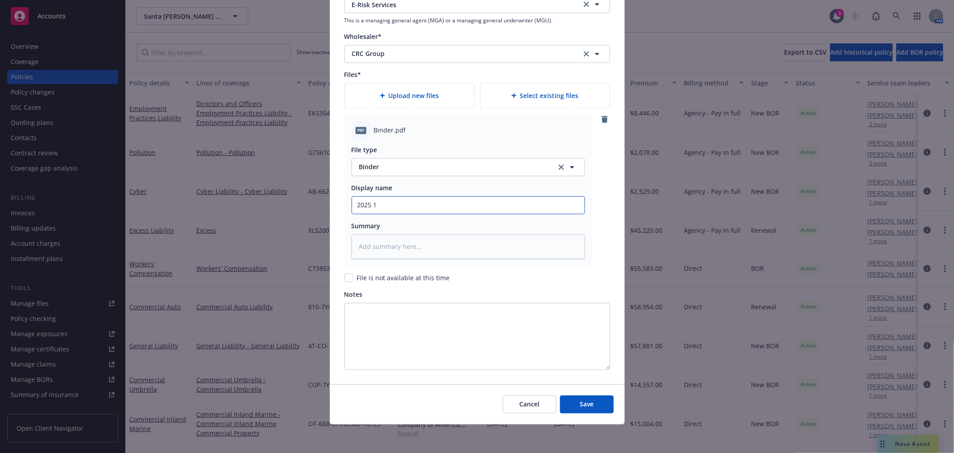
type input "2025 10"
type textarea "x"
type input "2025 10"
type textarea "x"
type input "2025 10 E"
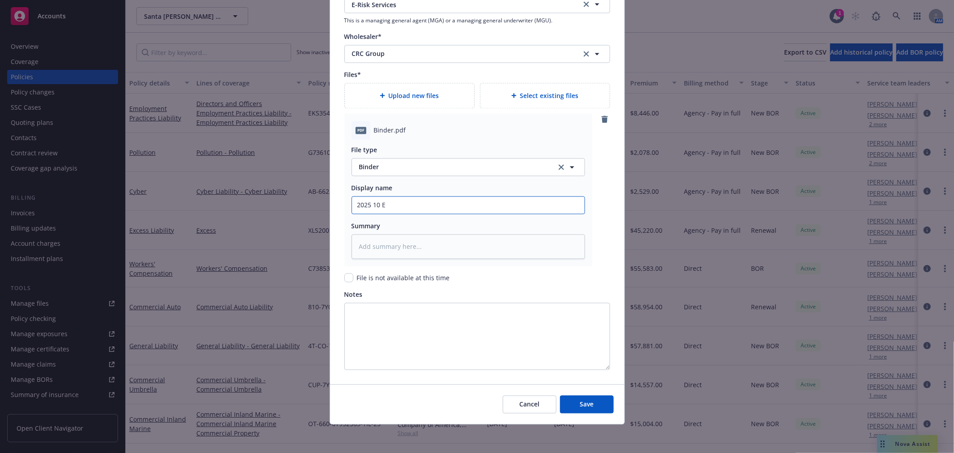
type textarea "x"
type input "2025 10 EP"
type textarea "x"
type input "2025 10 EPL"
type textarea "x"
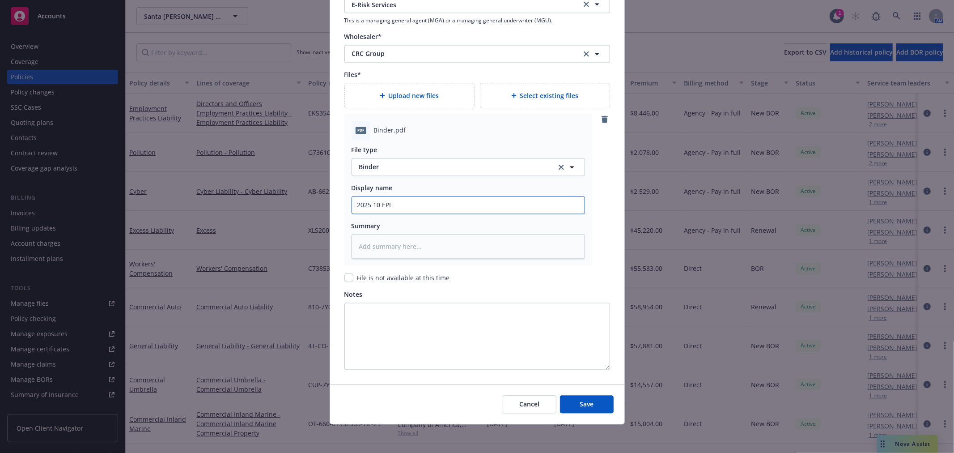
type input "2025 10 EPL"
type textarea "x"
type input "2025 10 EPL DO BIND Bind order from client"
drag, startPoint x: 419, startPoint y: 203, endPoint x: 640, endPoint y: 202, distance: 220.5
click at [624, 203] on div "Create renewal policy with incumbent Policy number* EKS3591132 Policy number no…" at bounding box center [477, 226] width 954 height 453
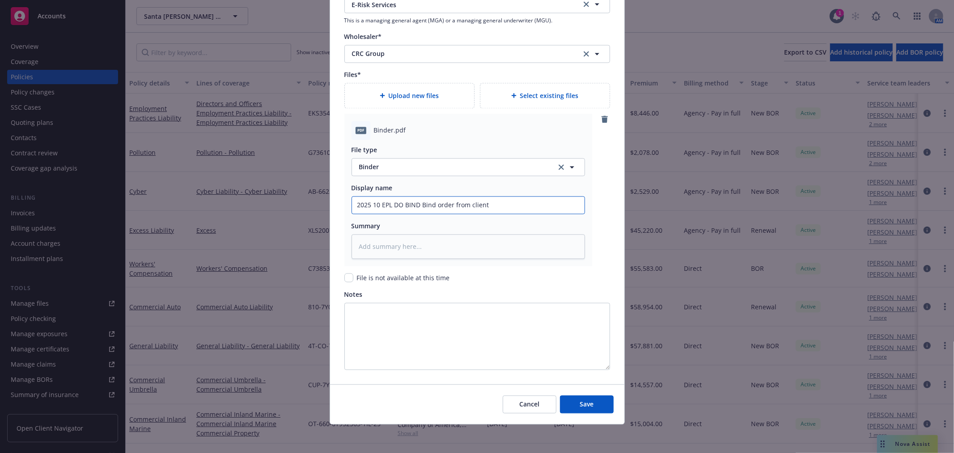
type textarea "x"
type input "2025 10 EPL DO BIND C"
type textarea "x"
type input "2025 10 EPL DO BIND CR"
type textarea "x"
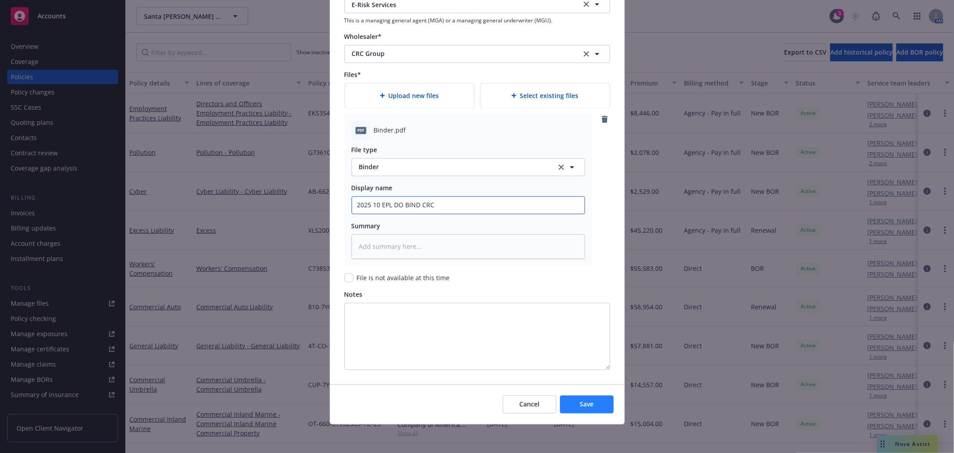
type input "2025 10 EPL DO BIND CRC"
click at [575, 396] on button "Save" at bounding box center [587, 404] width 54 height 18
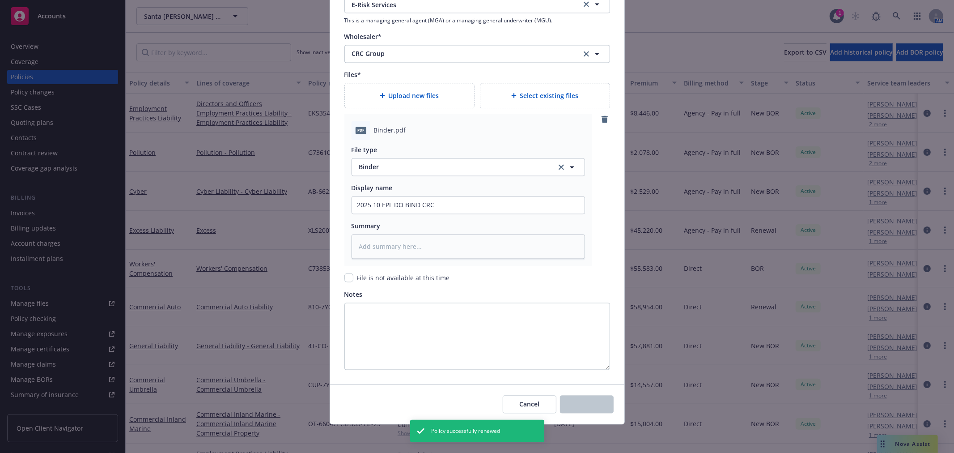
type textarea "x"
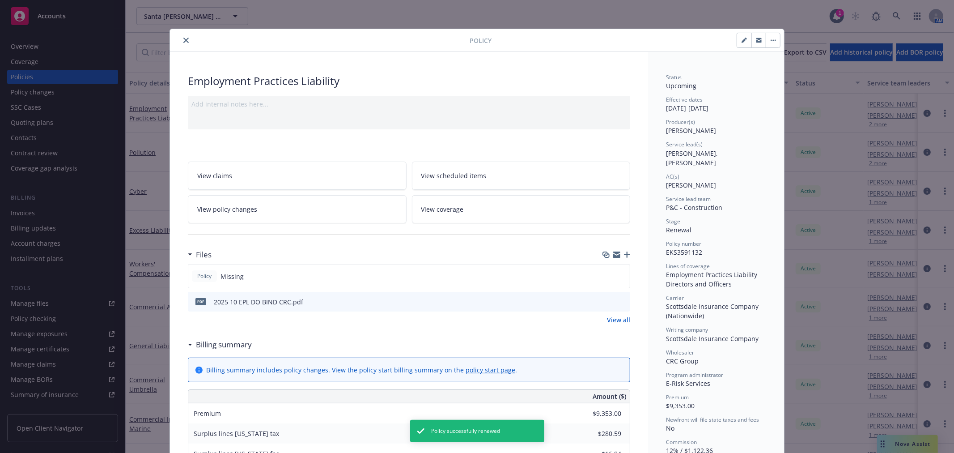
click at [183, 38] on icon "close" at bounding box center [185, 40] width 5 height 5
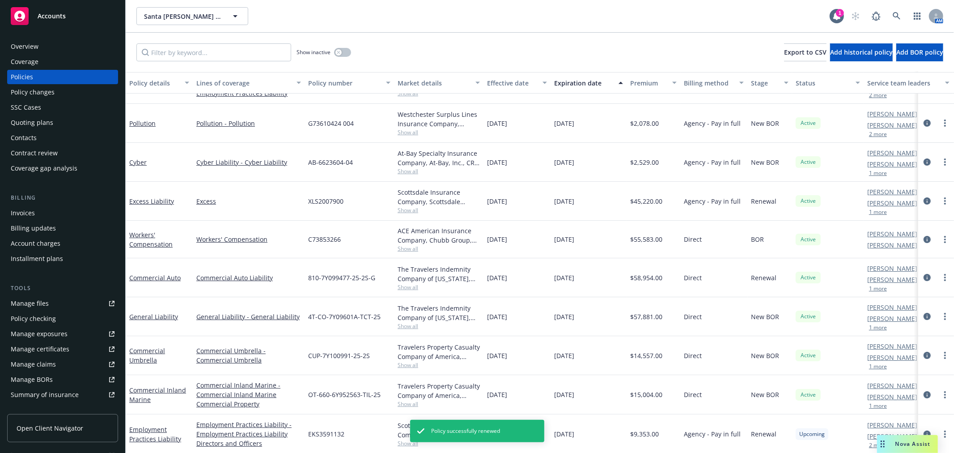
scroll to position [38, 0]
click at [48, 214] on div "Invoices" at bounding box center [63, 213] width 104 height 14
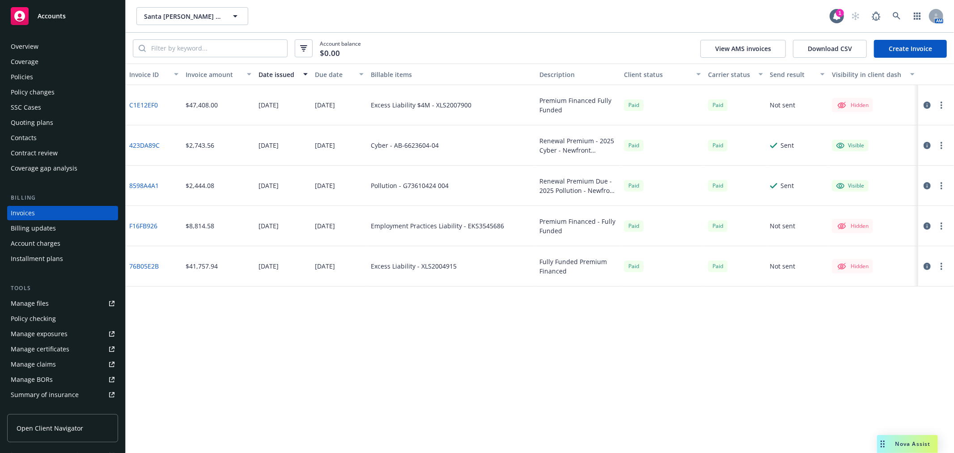
click at [32, 80] on div "Policies" at bounding box center [22, 77] width 22 height 14
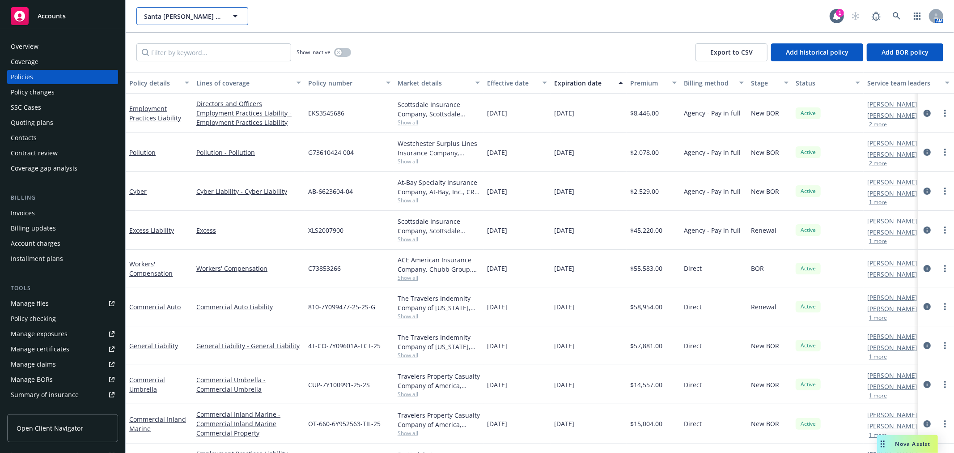
click at [178, 13] on span "Santa [PERSON_NAME] Underground Paving" at bounding box center [182, 16] width 77 height 9
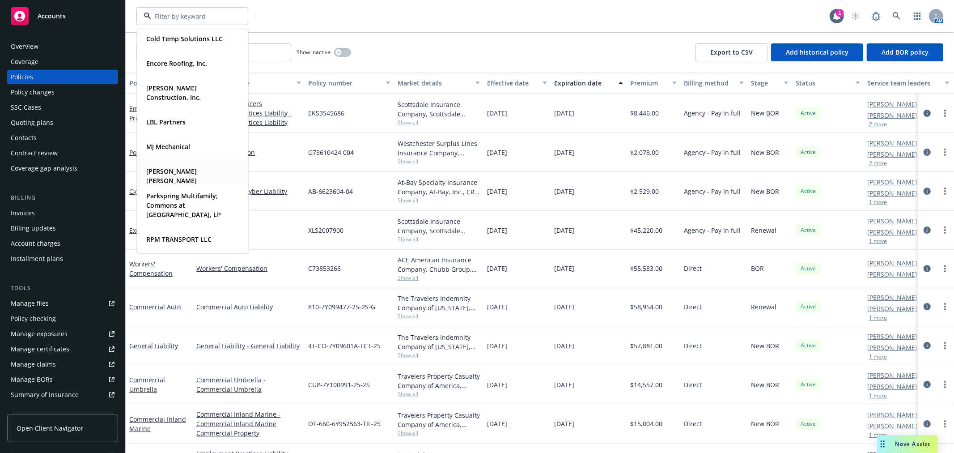
scroll to position [298, 0]
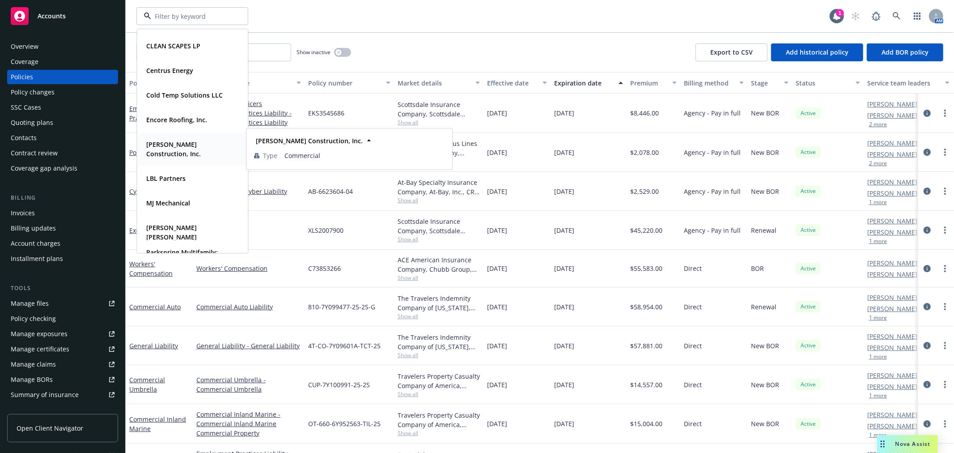
click at [195, 157] on strong "[PERSON_NAME] Construction, Inc." at bounding box center [173, 149] width 55 height 18
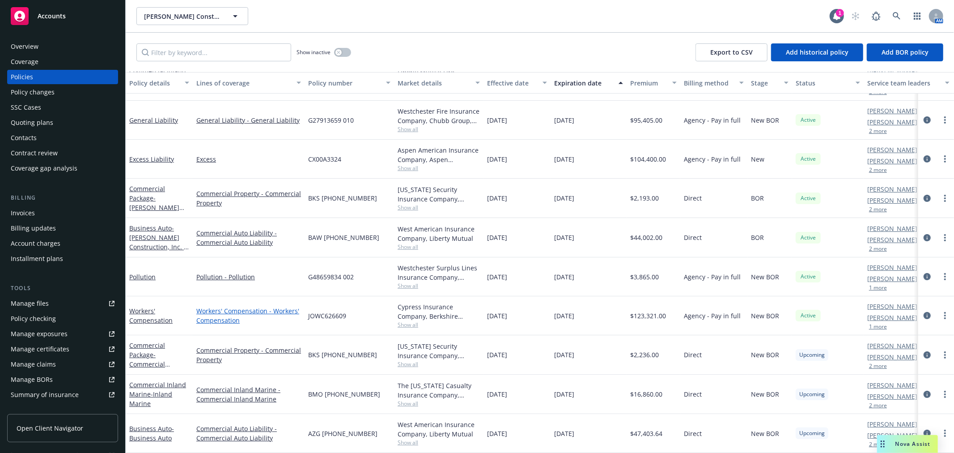
scroll to position [40, 0]
click at [137, 424] on link "Business Auto - Business Auto" at bounding box center [151, 433] width 45 height 18
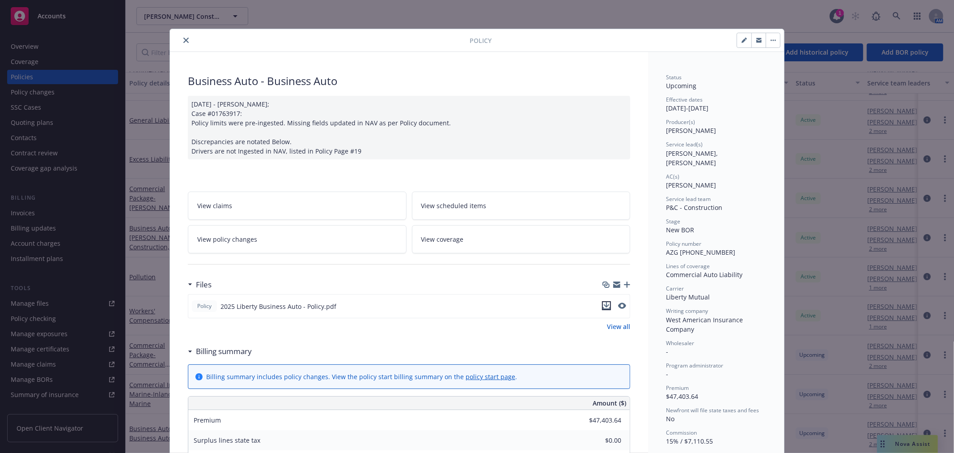
click at [603, 304] on icon "download file" at bounding box center [606, 305] width 7 height 7
click at [184, 39] on icon "close" at bounding box center [185, 40] width 5 height 5
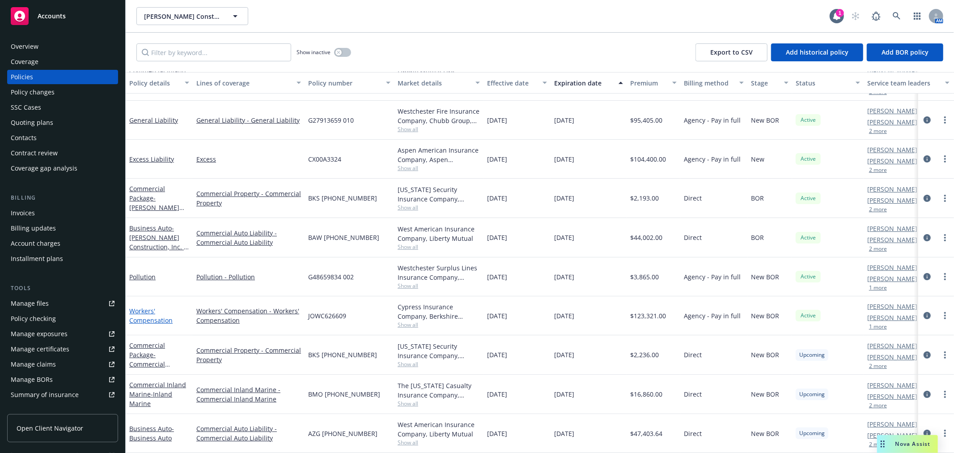
click at [140, 306] on link "Workers' Compensation" at bounding box center [150, 315] width 43 height 18
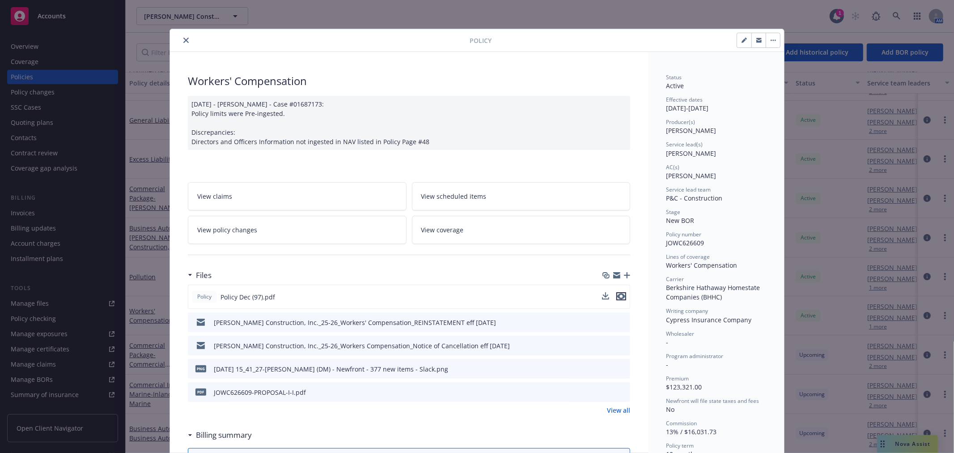
click at [620, 294] on icon "preview file" at bounding box center [621, 296] width 8 height 6
click at [603, 296] on icon "download file" at bounding box center [606, 295] width 7 height 7
click at [198, 25] on div "Policy Workers' Compensation [DATE] - [PERSON_NAME] - Case #01687173: Policy li…" at bounding box center [477, 226] width 954 height 453
click at [181, 41] on button "close" at bounding box center [186, 40] width 11 height 11
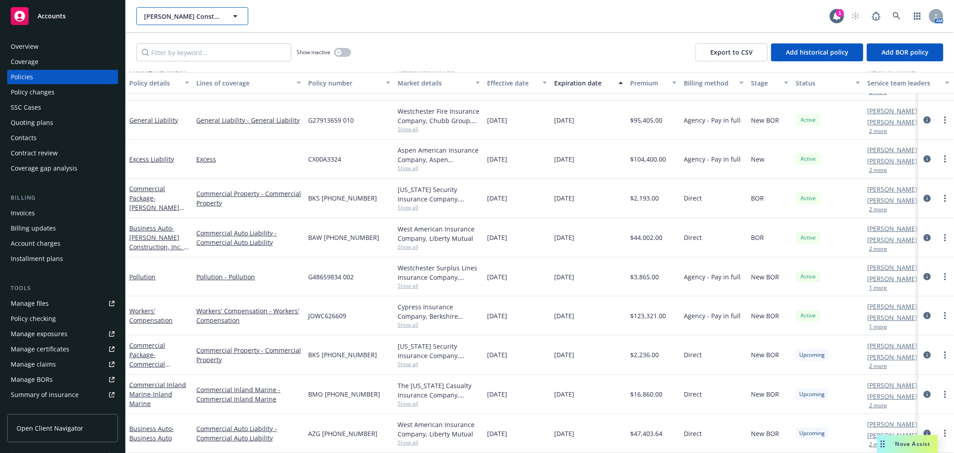
click at [199, 14] on span "[PERSON_NAME] Construction, Inc." at bounding box center [182, 16] width 77 height 9
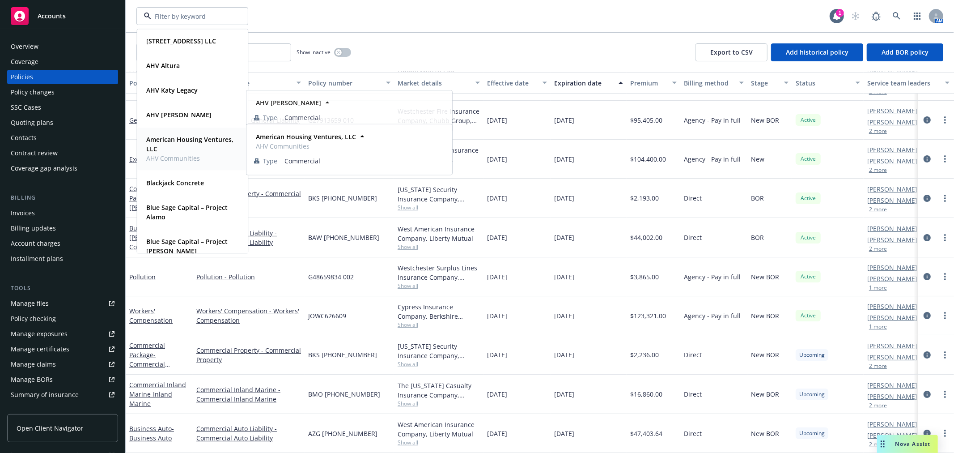
click at [197, 150] on span "American Housing Ventures, LLC" at bounding box center [191, 144] width 90 height 19
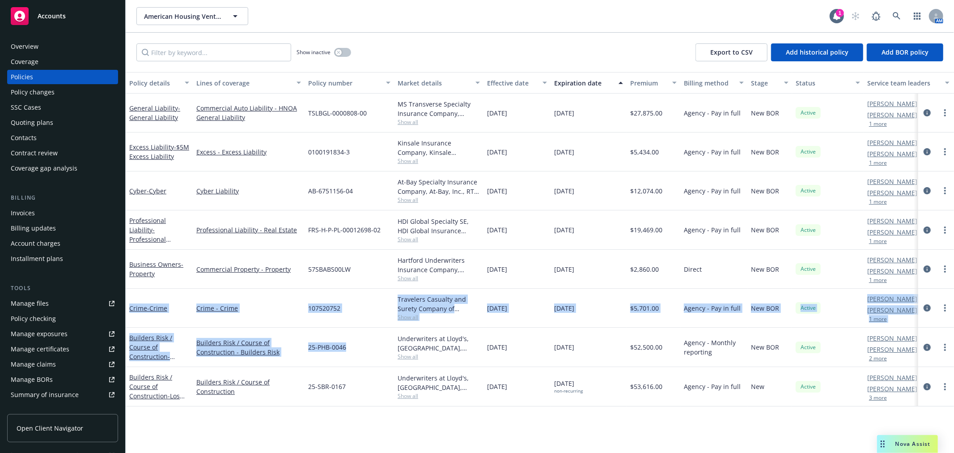
drag, startPoint x: 359, startPoint y: 353, endPoint x: 118, endPoint y: 315, distance: 244.1
click at [119, 315] on div "Accounts Overview Coverage Policies Policy changes SSC Cases Quoting plans Cont…" at bounding box center [477, 226] width 954 height 453
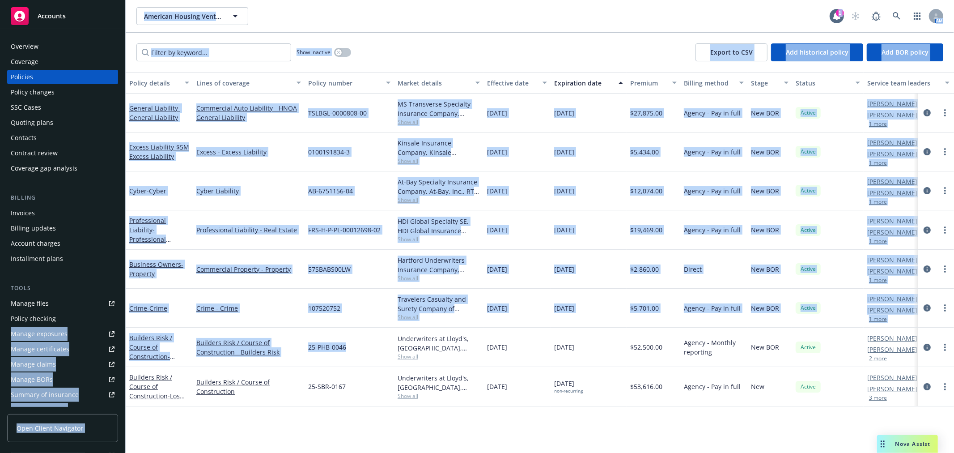
click at [388, 356] on div "25-PHB-0046" at bounding box center [349, 346] width 89 height 39
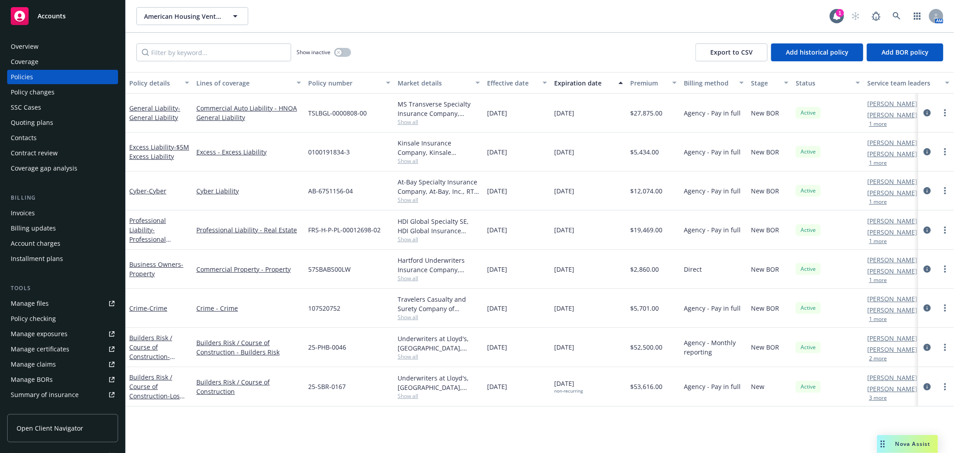
click at [84, 9] on div "Accounts" at bounding box center [63, 16] width 104 height 18
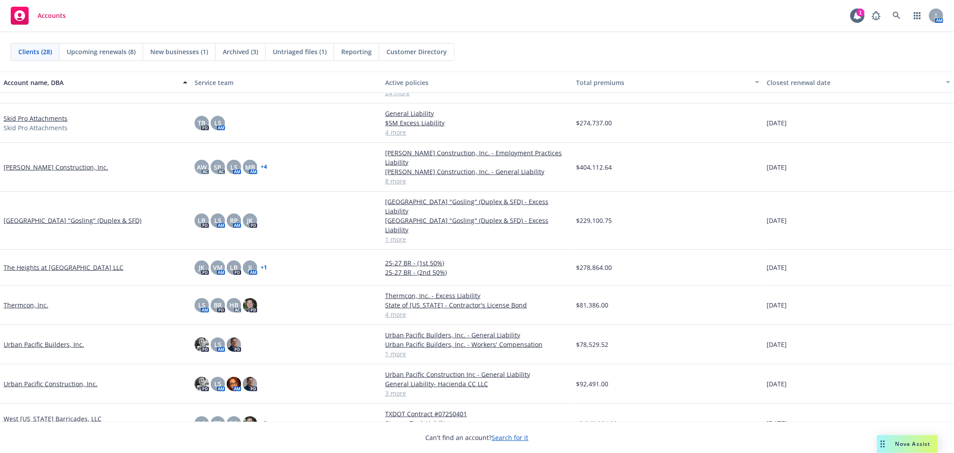
scroll to position [706, 0]
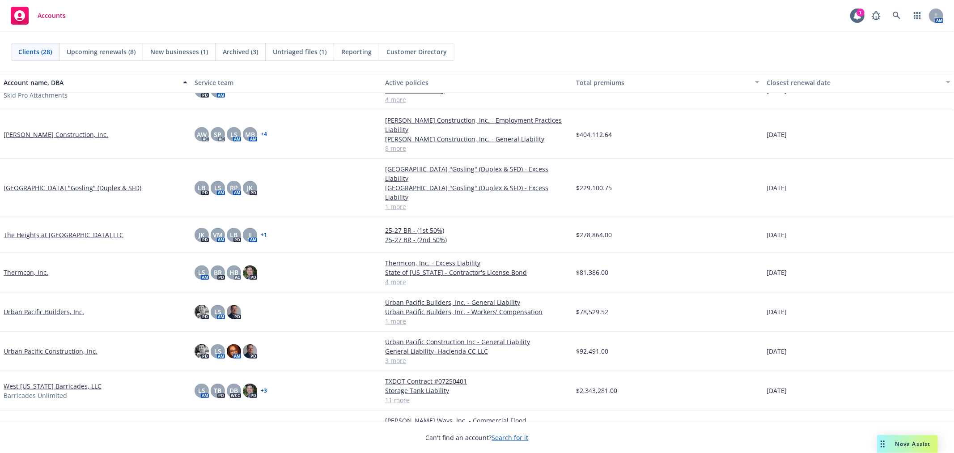
click at [55, 307] on link "Urban Pacific Builders, Inc." at bounding box center [44, 311] width 80 height 9
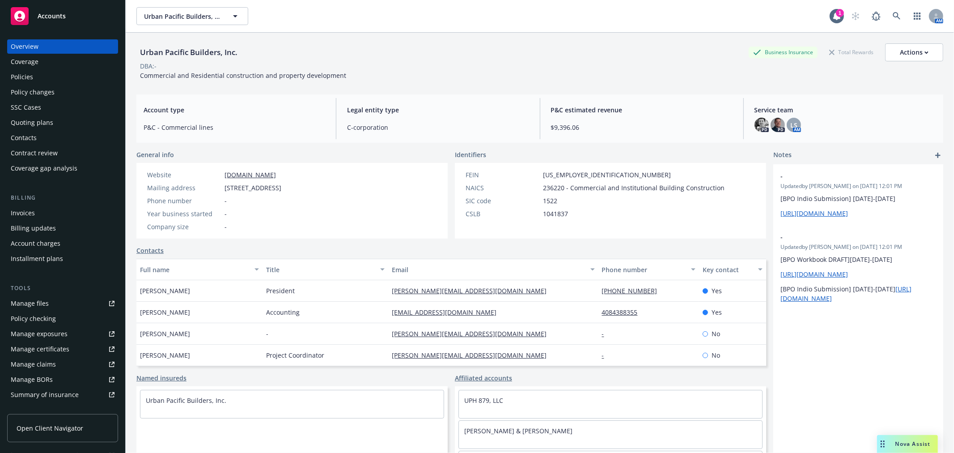
click at [477, 104] on div "Legal entity type C-corporation" at bounding box center [438, 118] width 196 height 41
click at [296, 377] on div "Named insureds" at bounding box center [291, 377] width 311 height 9
click at [209, 13] on span "Urban Pacific Builders, Inc." at bounding box center [182, 16] width 77 height 9
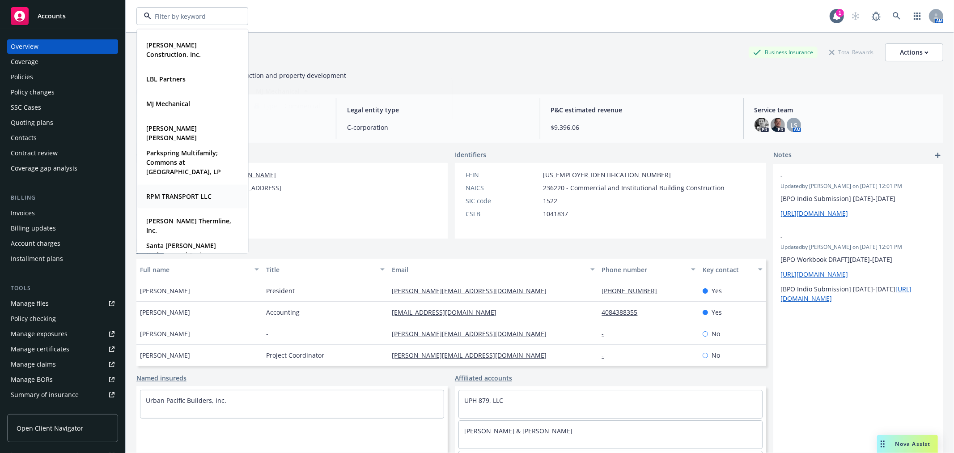
scroll to position [738, 0]
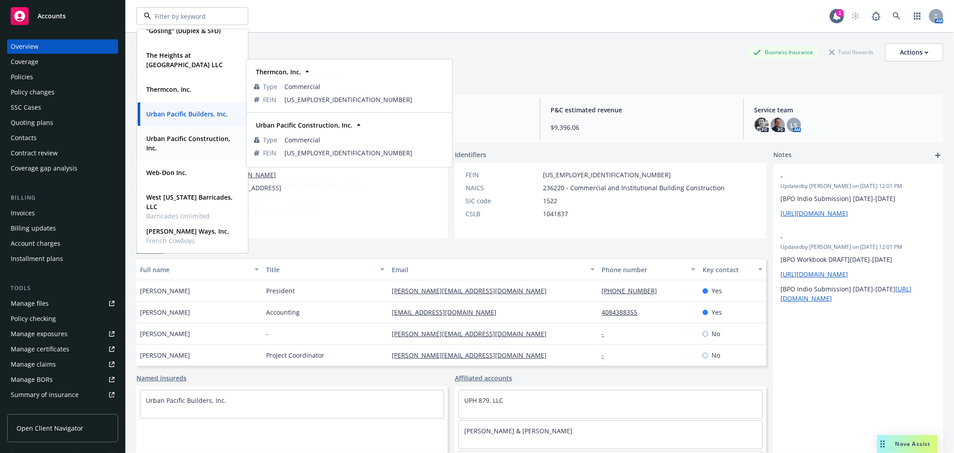
click at [188, 153] on div "Urban Pacific Construction, Inc." at bounding box center [191, 143] width 96 height 22
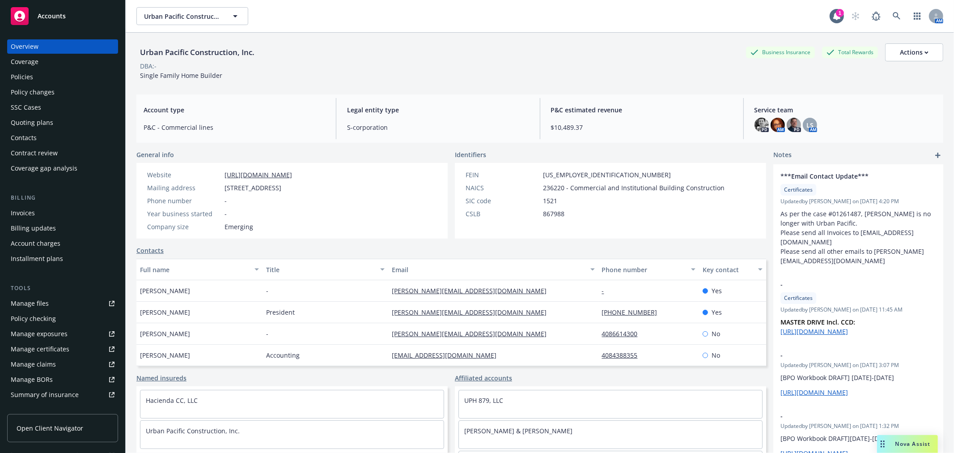
click at [47, 21] on div "Accounts" at bounding box center [63, 16] width 104 height 18
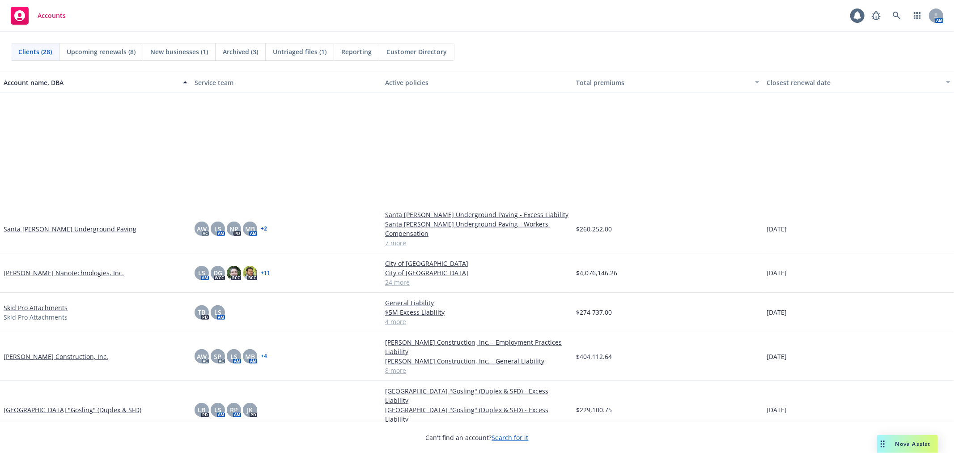
scroll to position [673, 0]
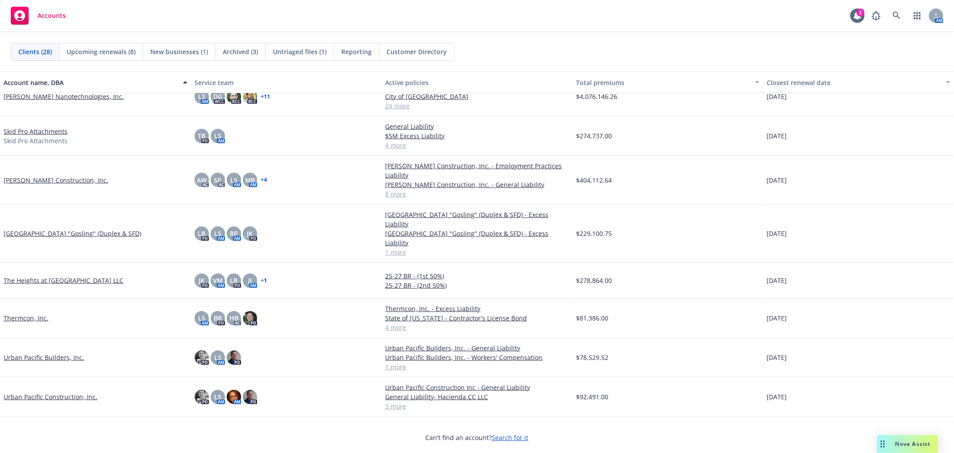
click at [52, 352] on link "Urban Pacific Builders, Inc." at bounding box center [44, 356] width 80 height 9
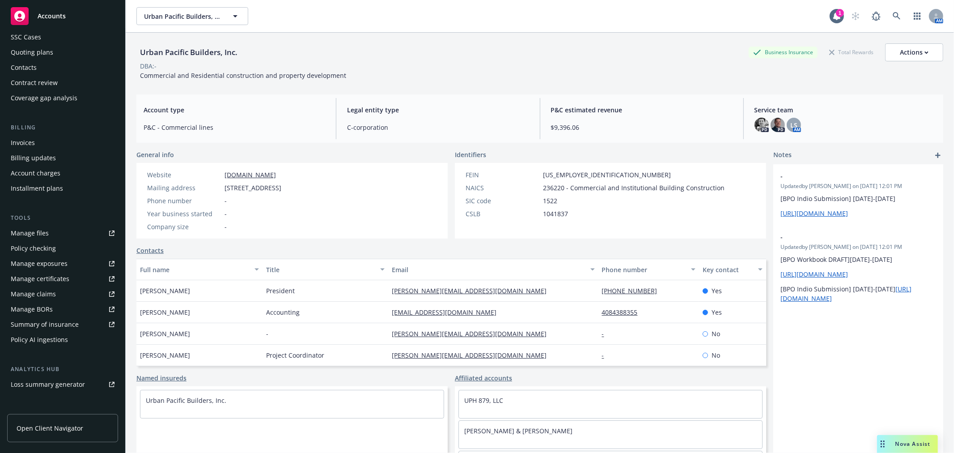
scroll to position [160, 0]
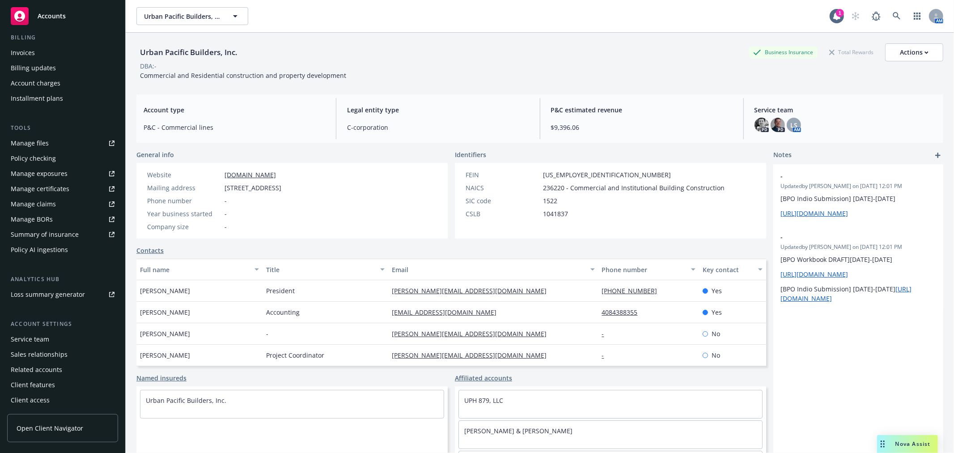
click at [38, 342] on div "Service team" at bounding box center [30, 339] width 38 height 14
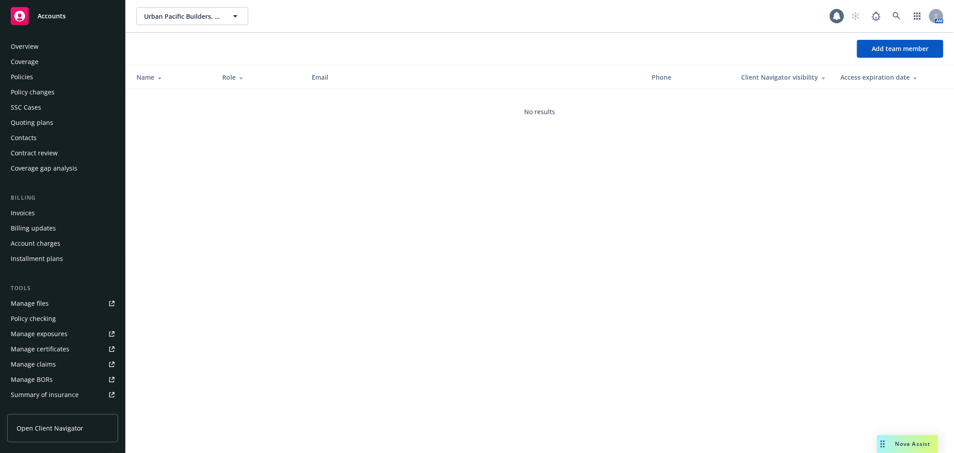
scroll to position [160, 0]
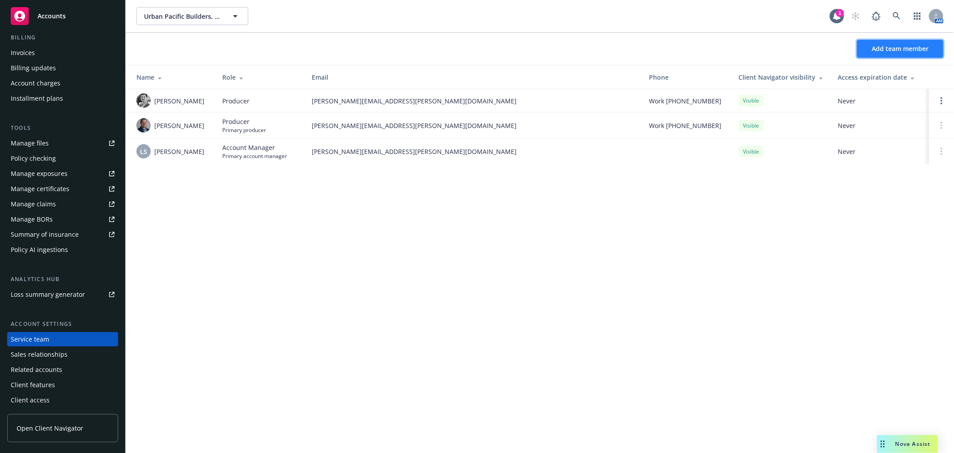
click at [886, 48] on span "Add team member" at bounding box center [900, 48] width 57 height 8
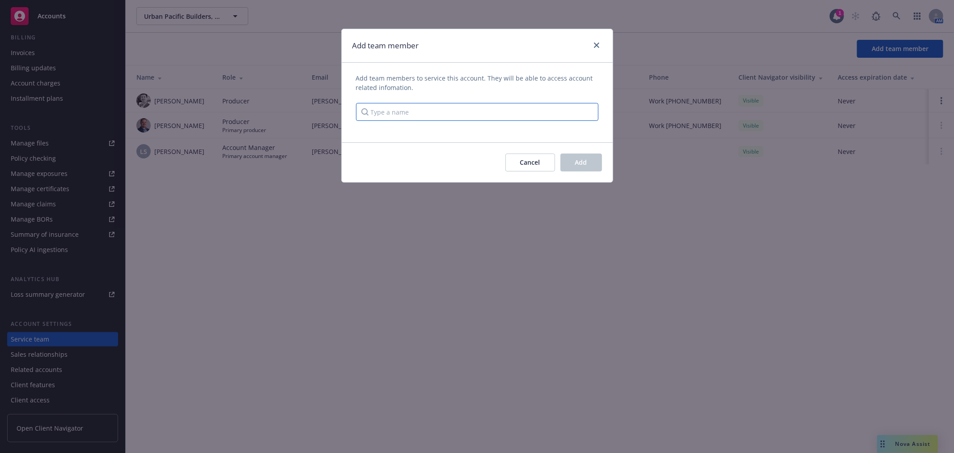
click at [450, 109] on input "Type a name" at bounding box center [477, 112] width 242 height 18
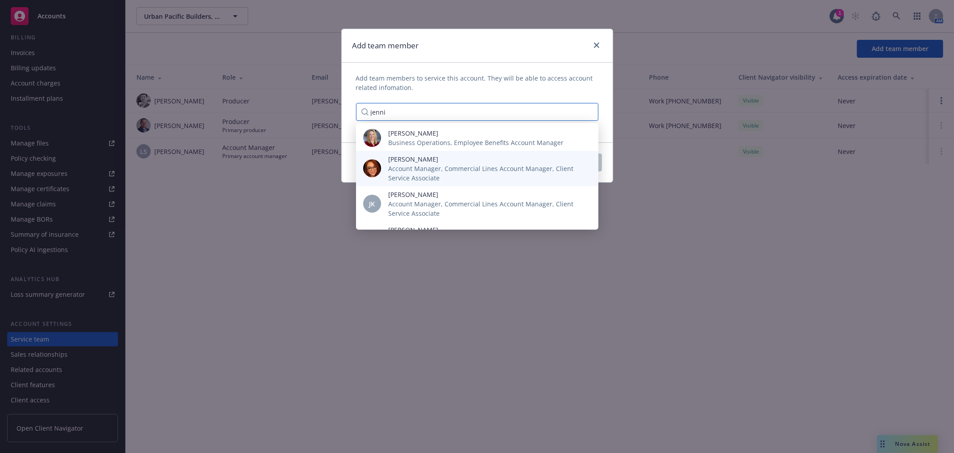
type input "jenni"
click at [467, 161] on span "[PERSON_NAME]" at bounding box center [486, 158] width 196 height 9
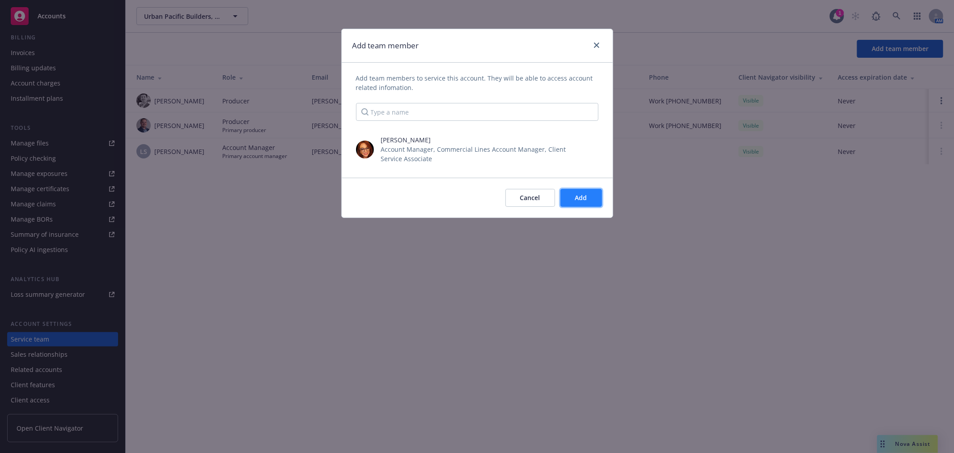
click at [600, 206] on button "Add" at bounding box center [581, 198] width 42 height 18
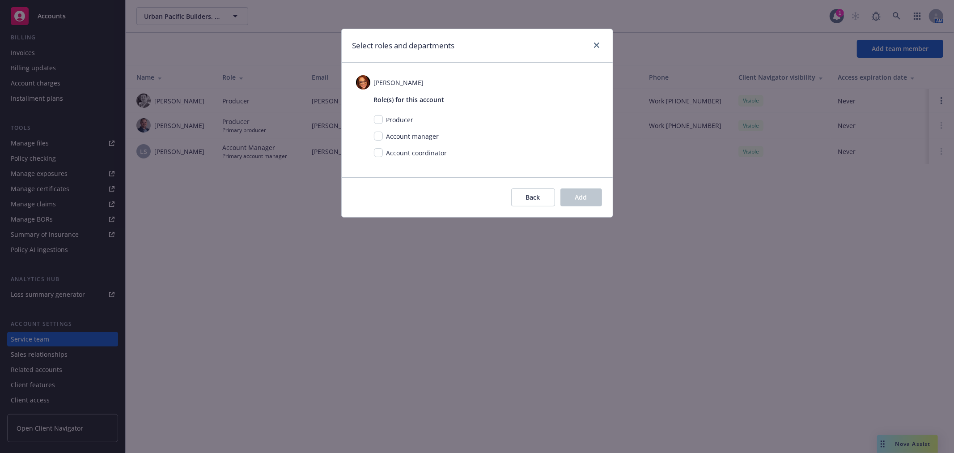
click at [400, 135] on span "Account manager" at bounding box center [412, 136] width 53 height 8
click at [374, 136] on input "checkbox" at bounding box center [378, 135] width 9 height 9
checkbox input "true"
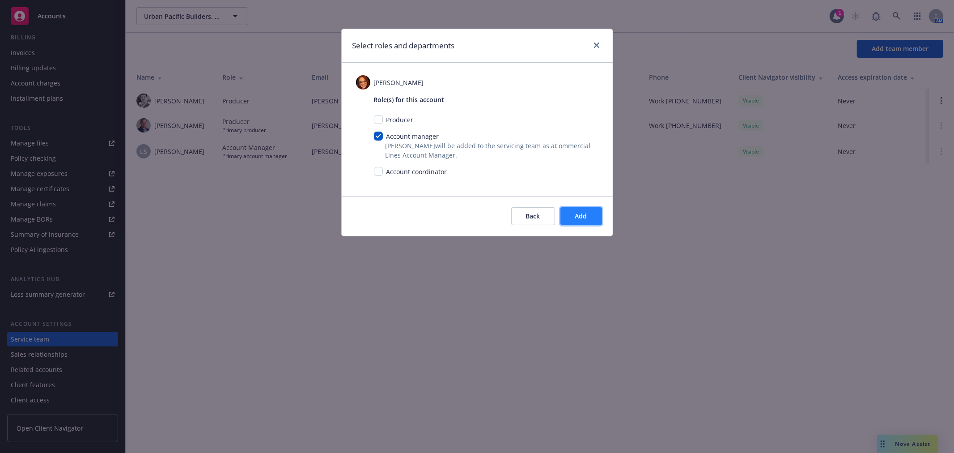
click at [563, 208] on button "Add" at bounding box center [581, 216] width 42 height 18
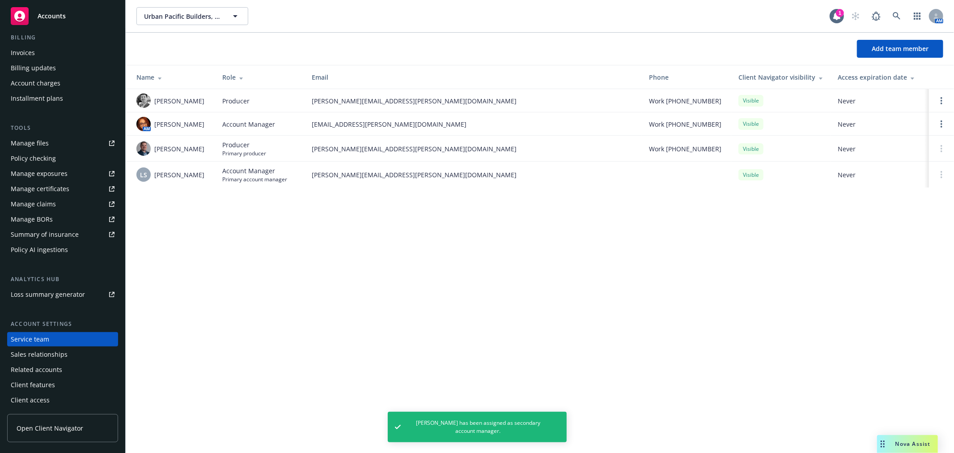
scroll to position [0, 0]
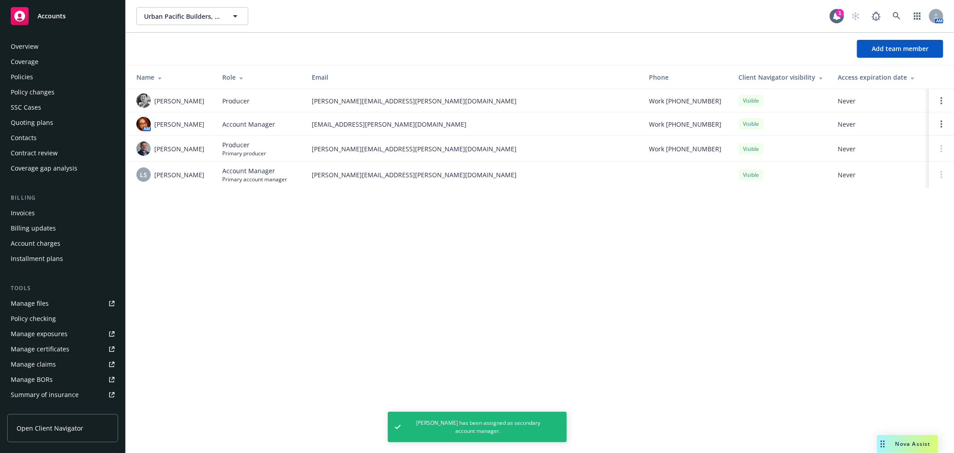
click at [59, 46] on div "Overview" at bounding box center [63, 46] width 104 height 14
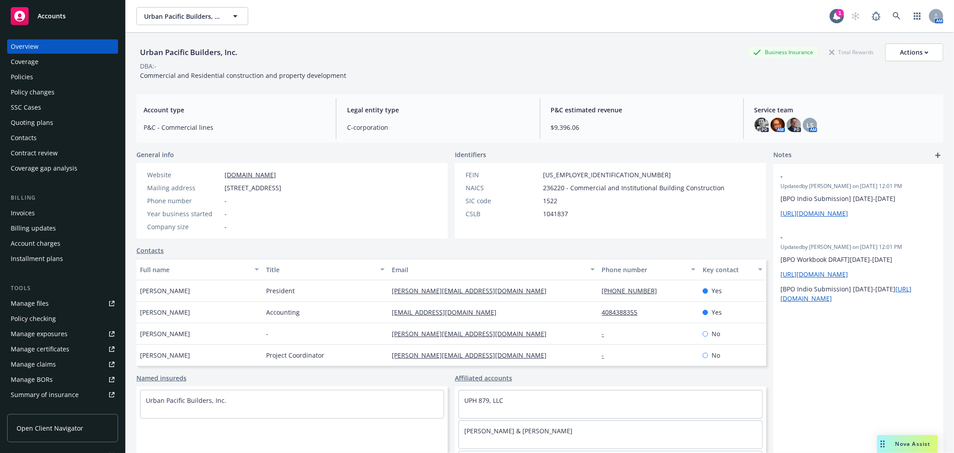
click at [55, 19] on span "Accounts" at bounding box center [52, 16] width 28 height 7
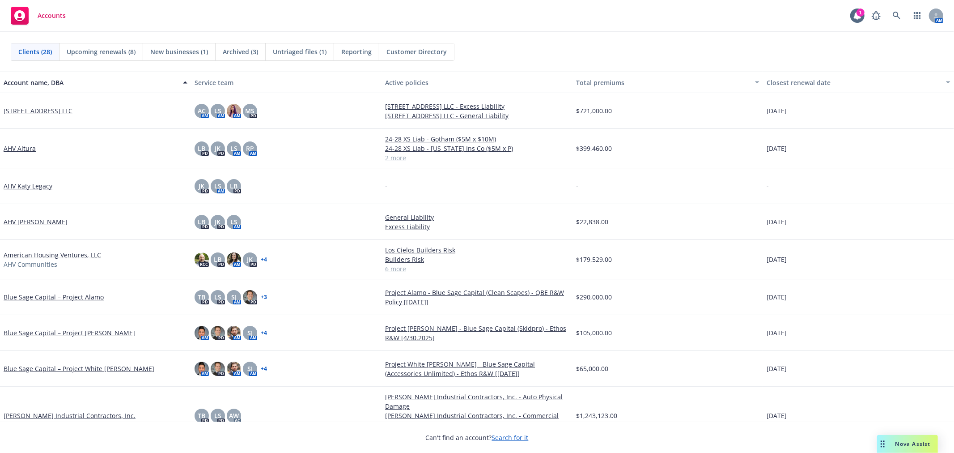
click at [288, 57] on div "Untriaged files (1)" at bounding box center [300, 51] width 68 height 17
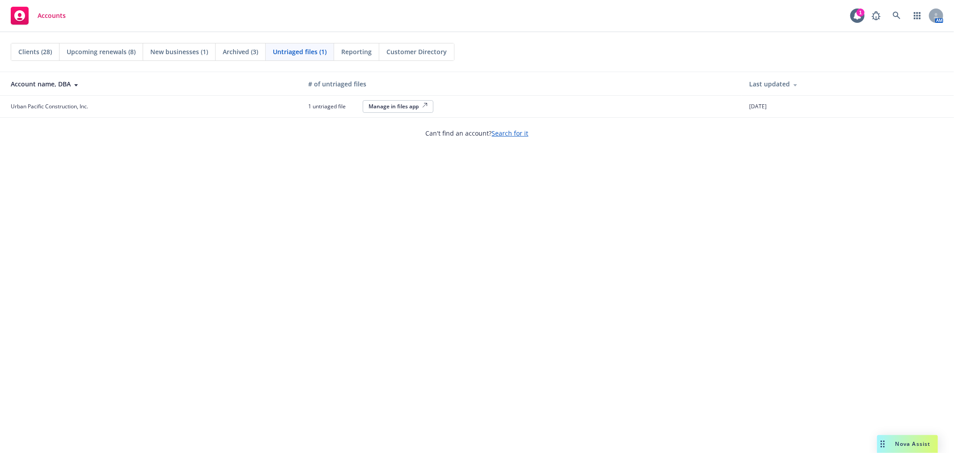
click at [256, 54] on span "Archived (3)" at bounding box center [240, 51] width 35 height 9
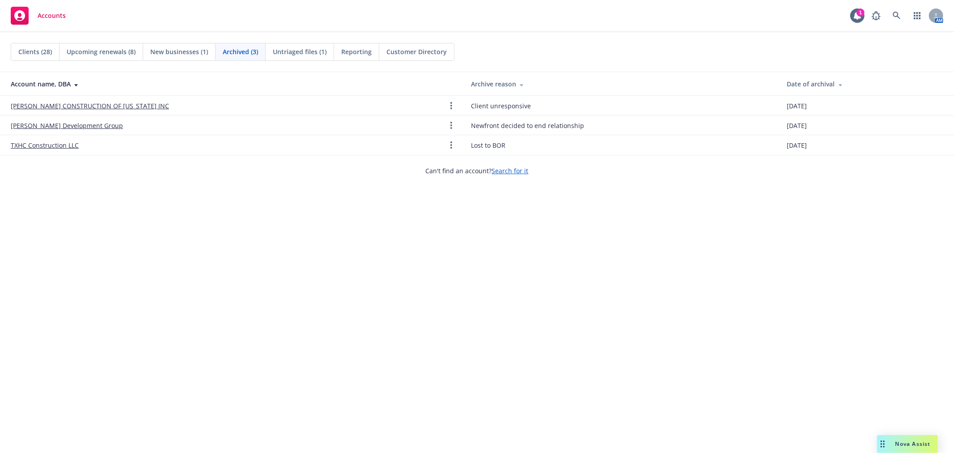
drag, startPoint x: 191, startPoint y: 48, endPoint x: 136, endPoint y: 43, distance: 55.2
click at [191, 47] on span "New businesses (1)" at bounding box center [179, 51] width 58 height 9
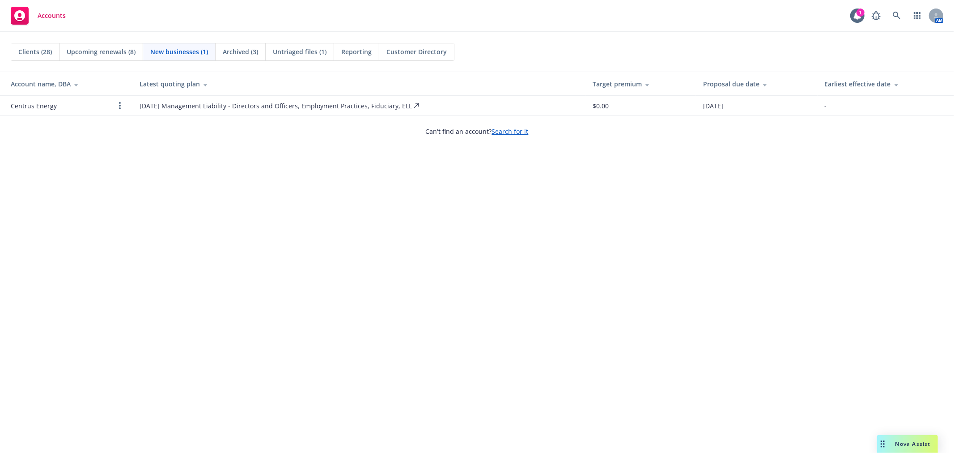
click at [105, 53] on span "Upcoming renewals (8)" at bounding box center [101, 51] width 69 height 9
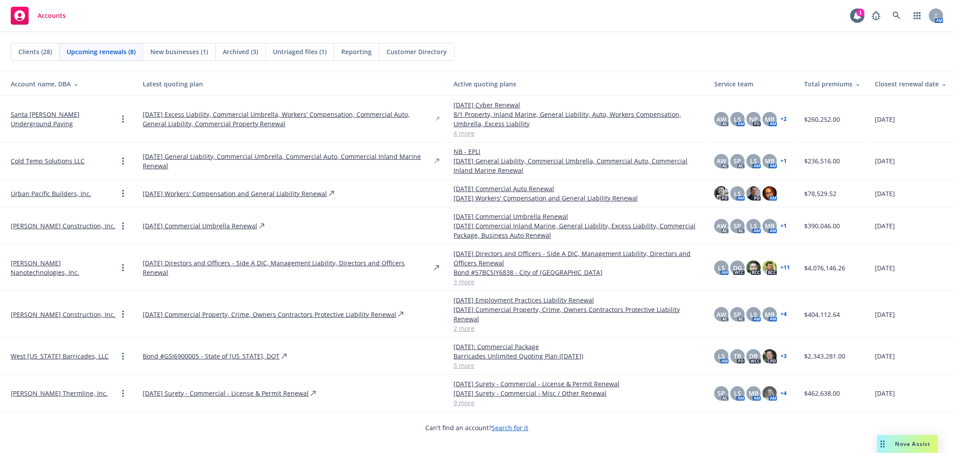
click at [453, 133] on link "4 more" at bounding box center [576, 132] width 246 height 9
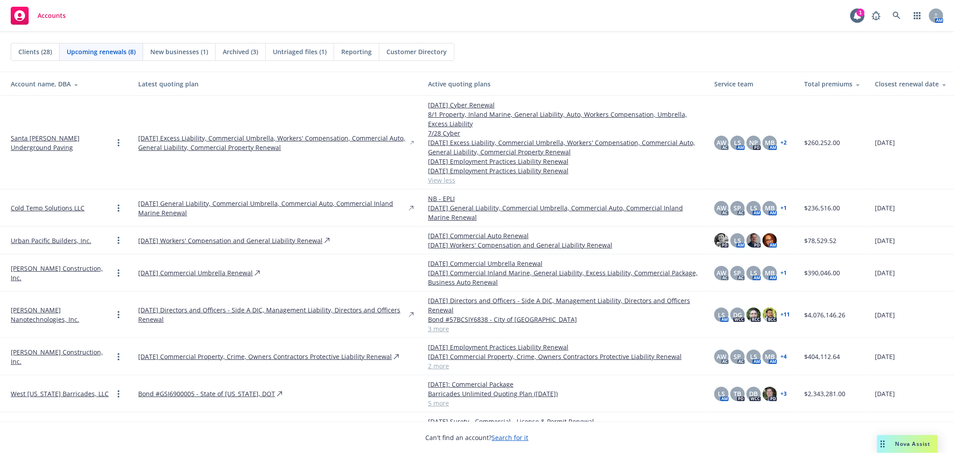
click at [54, 139] on link "Santa [PERSON_NAME] Underground Paving" at bounding box center [62, 142] width 102 height 19
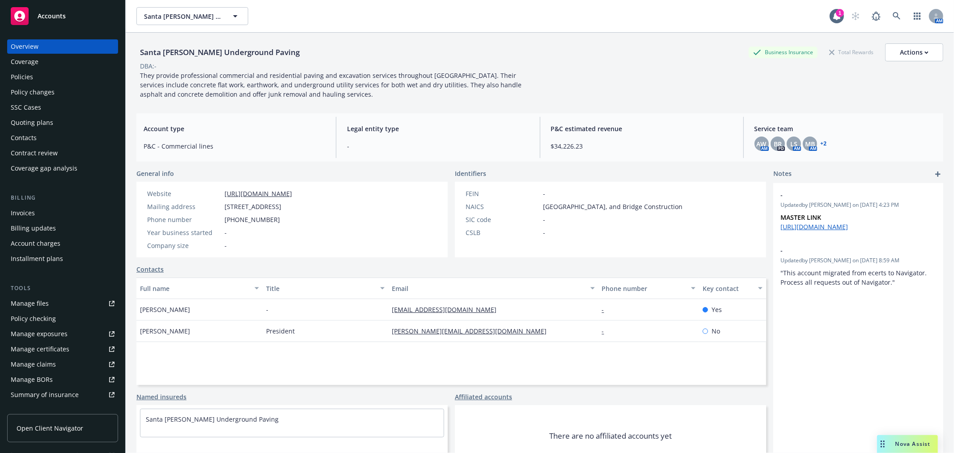
click at [53, 222] on div "Billing updates" at bounding box center [33, 228] width 45 height 14
click at [55, 208] on div "Invoices" at bounding box center [63, 213] width 104 height 14
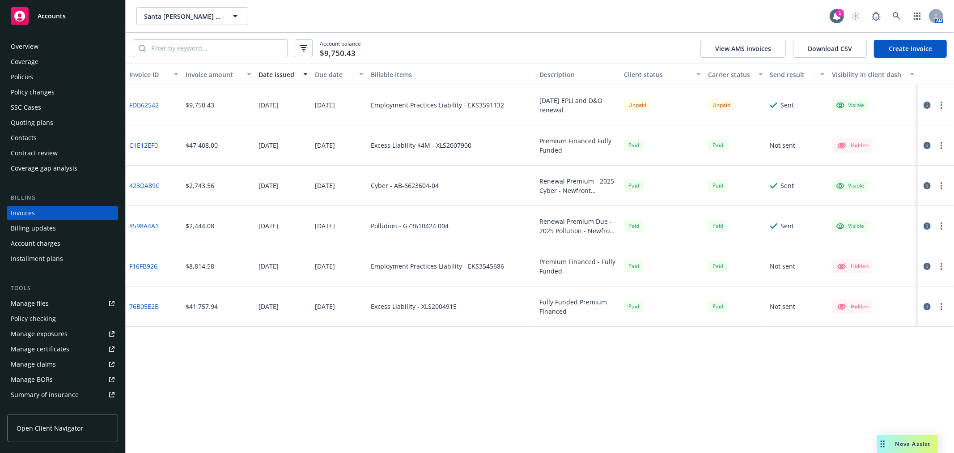
click at [60, 47] on div "Overview" at bounding box center [63, 46] width 104 height 14
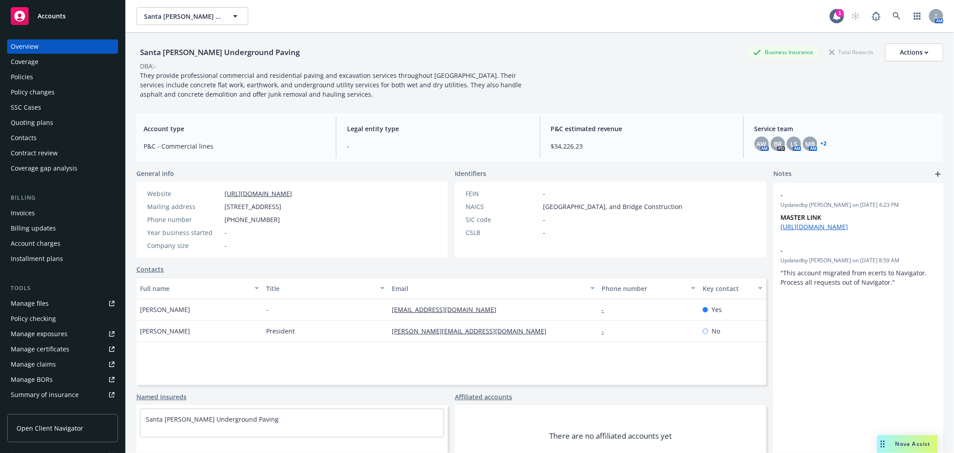
click at [56, 77] on div "Policies" at bounding box center [63, 77] width 104 height 14
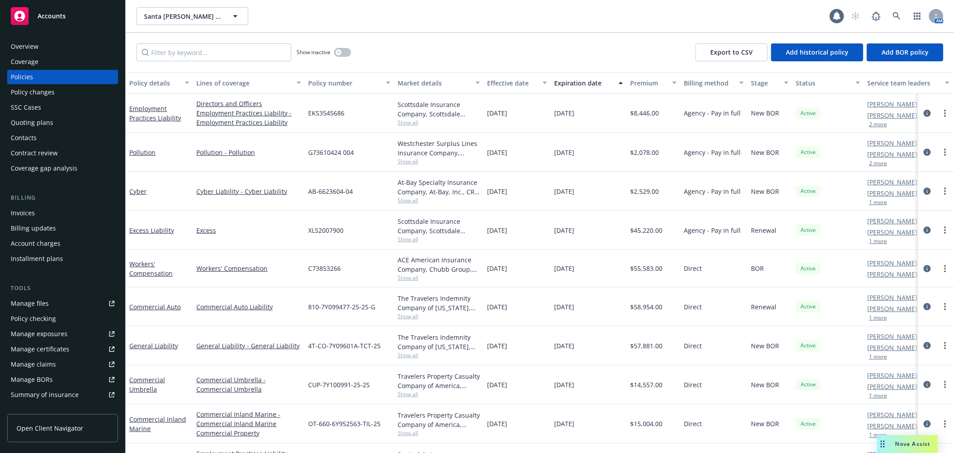
scroll to position [38, 0]
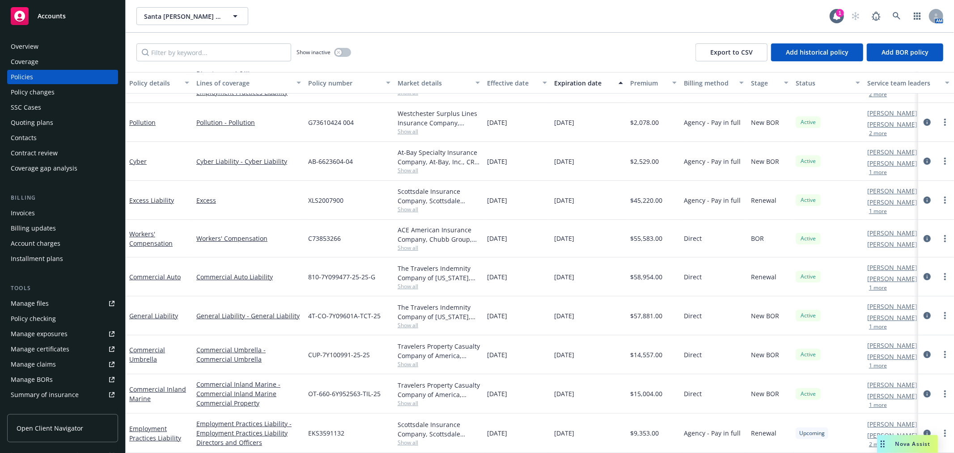
click at [39, 46] on div "Overview" at bounding box center [63, 46] width 104 height 14
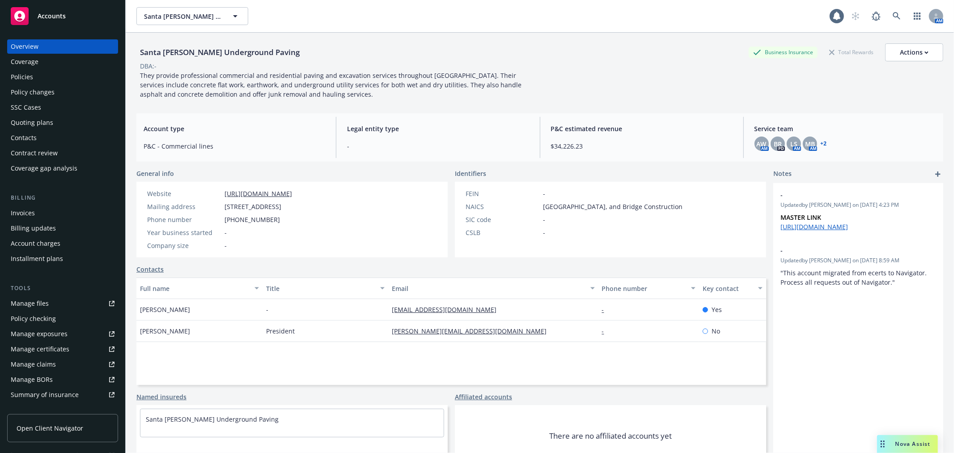
click at [43, 19] on span "Accounts" at bounding box center [52, 16] width 28 height 7
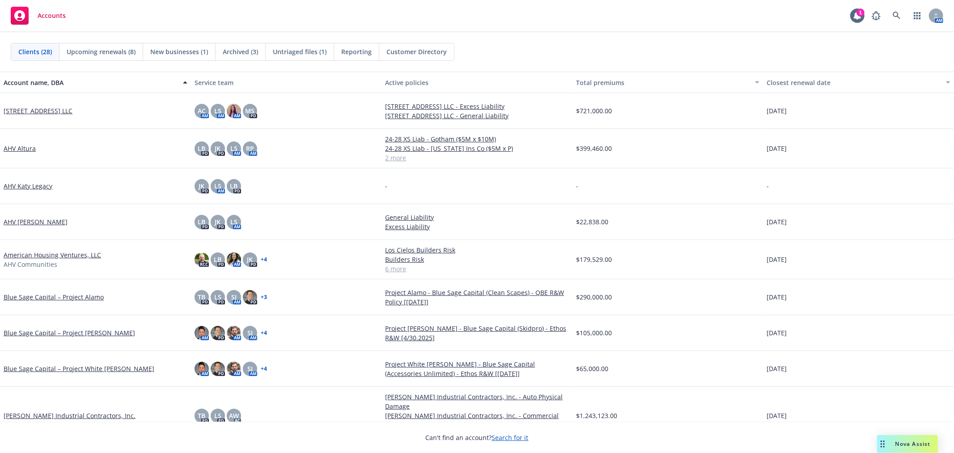
click at [101, 35] on div "Clients (28) Upcoming renewals (8) New businesses (1) Archived (3) Untriaged fi…" at bounding box center [477, 51] width 954 height 39
click at [85, 54] on span "Upcoming renewals (8)" at bounding box center [101, 51] width 69 height 9
